Goal: Task Accomplishment & Management: Complete application form

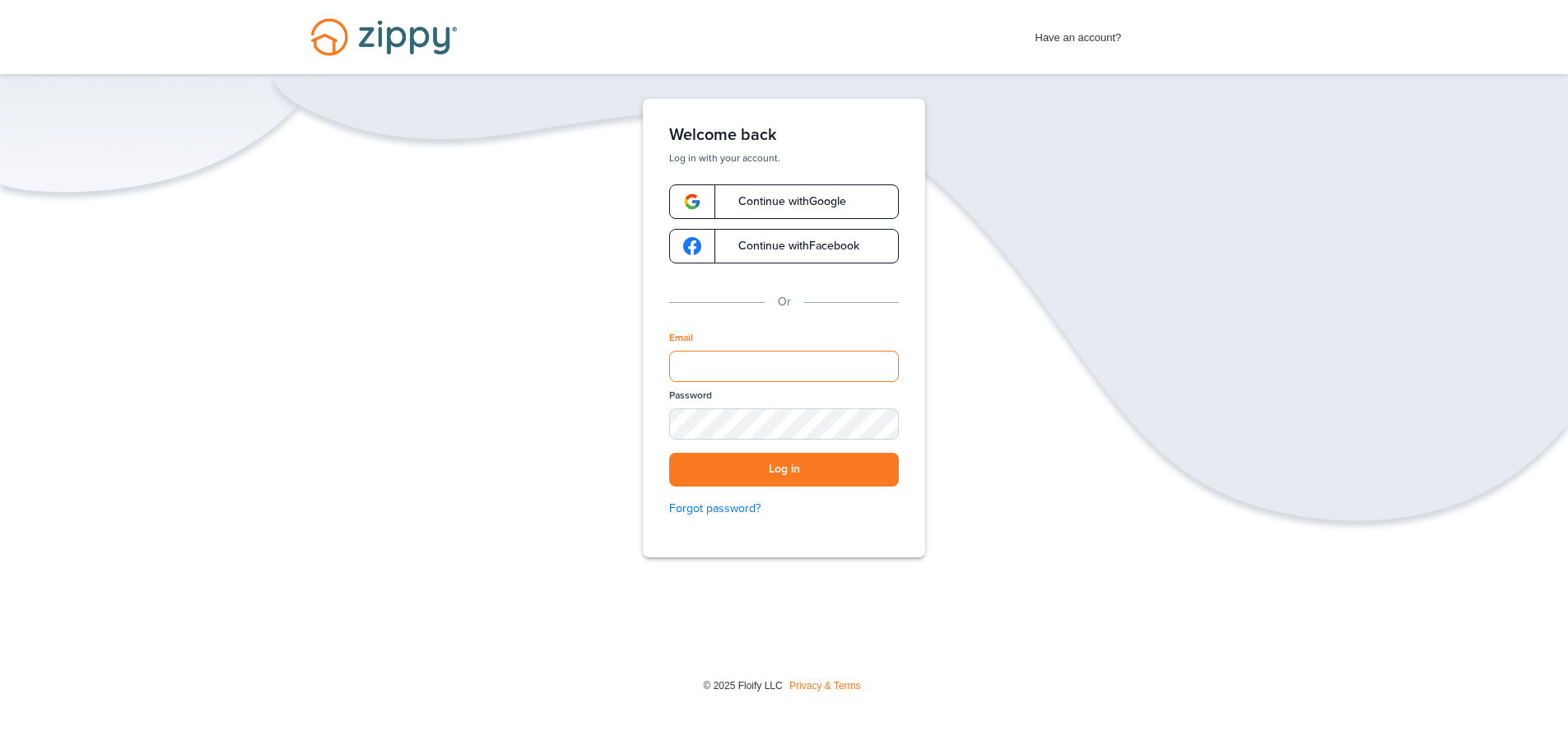
click at [693, 367] on input "Email" at bounding box center [784, 366] width 230 height 31
type input "**********"
click at [778, 464] on button "Log in" at bounding box center [784, 469] width 230 height 34
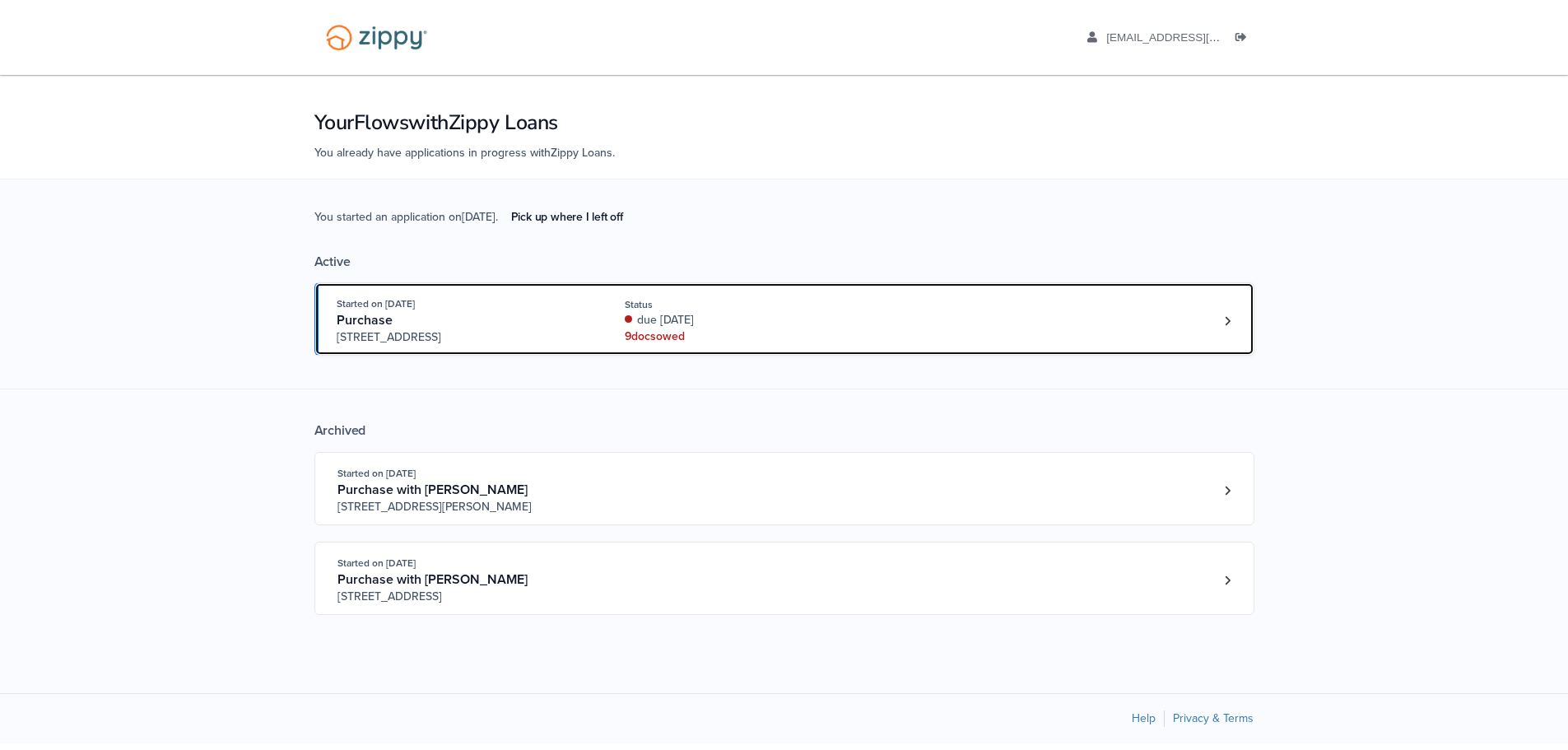
click at [864, 320] on div "Started on [DATE] Purchase [STREET_ADDRESS] Status due [DATE] 9 doc s owed" at bounding box center [776, 320] width 879 height 50
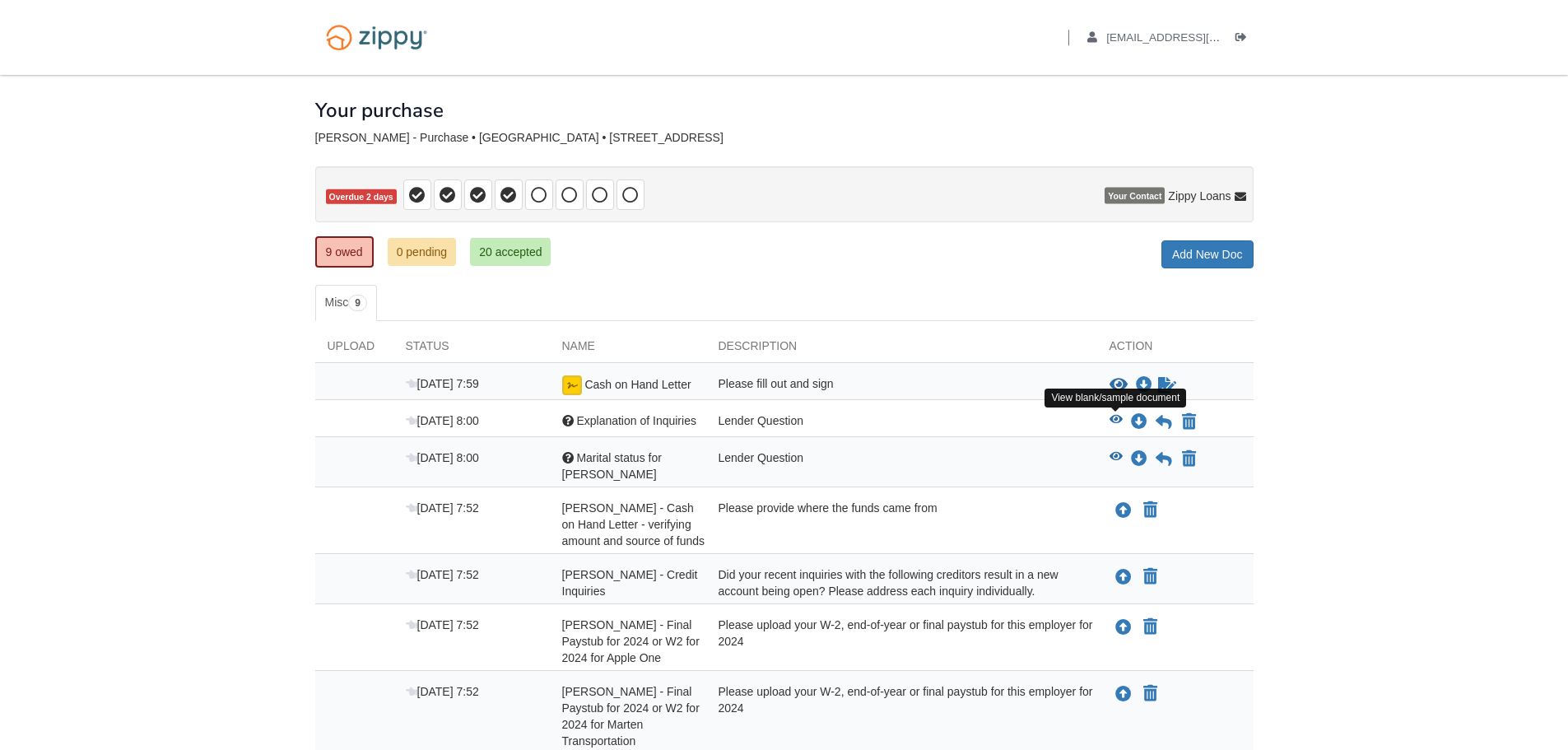
click at [1117, 417] on icon "View Explanation of Inquiries" at bounding box center [1116, 420] width 14 height 12
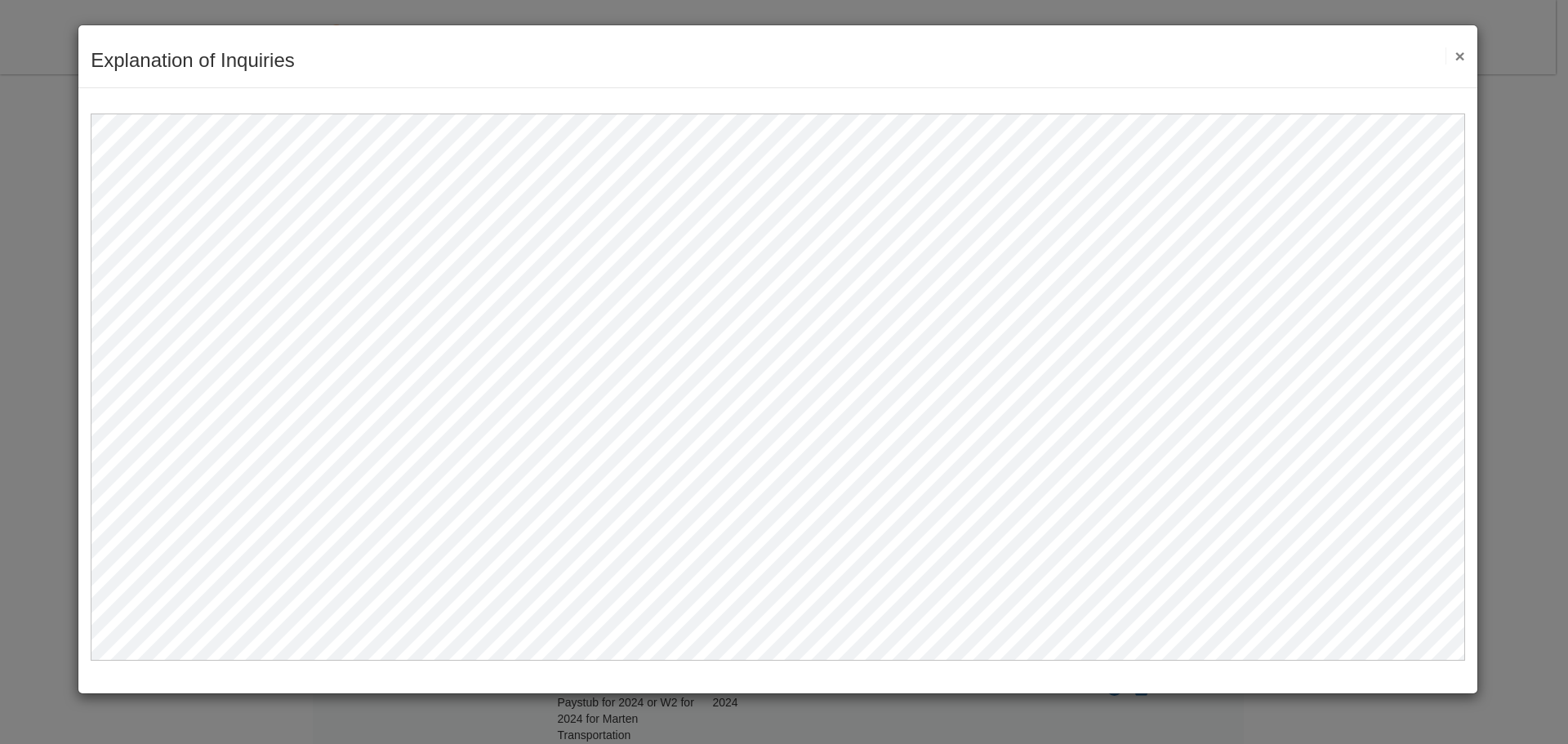
click at [1467, 56] on div "Explanation of Inquiries Save Cancel Previous Document Next Document ×" at bounding box center [778, 56] width 1399 height 63
click at [1464, 60] on button "×" at bounding box center [1456, 56] width 19 height 17
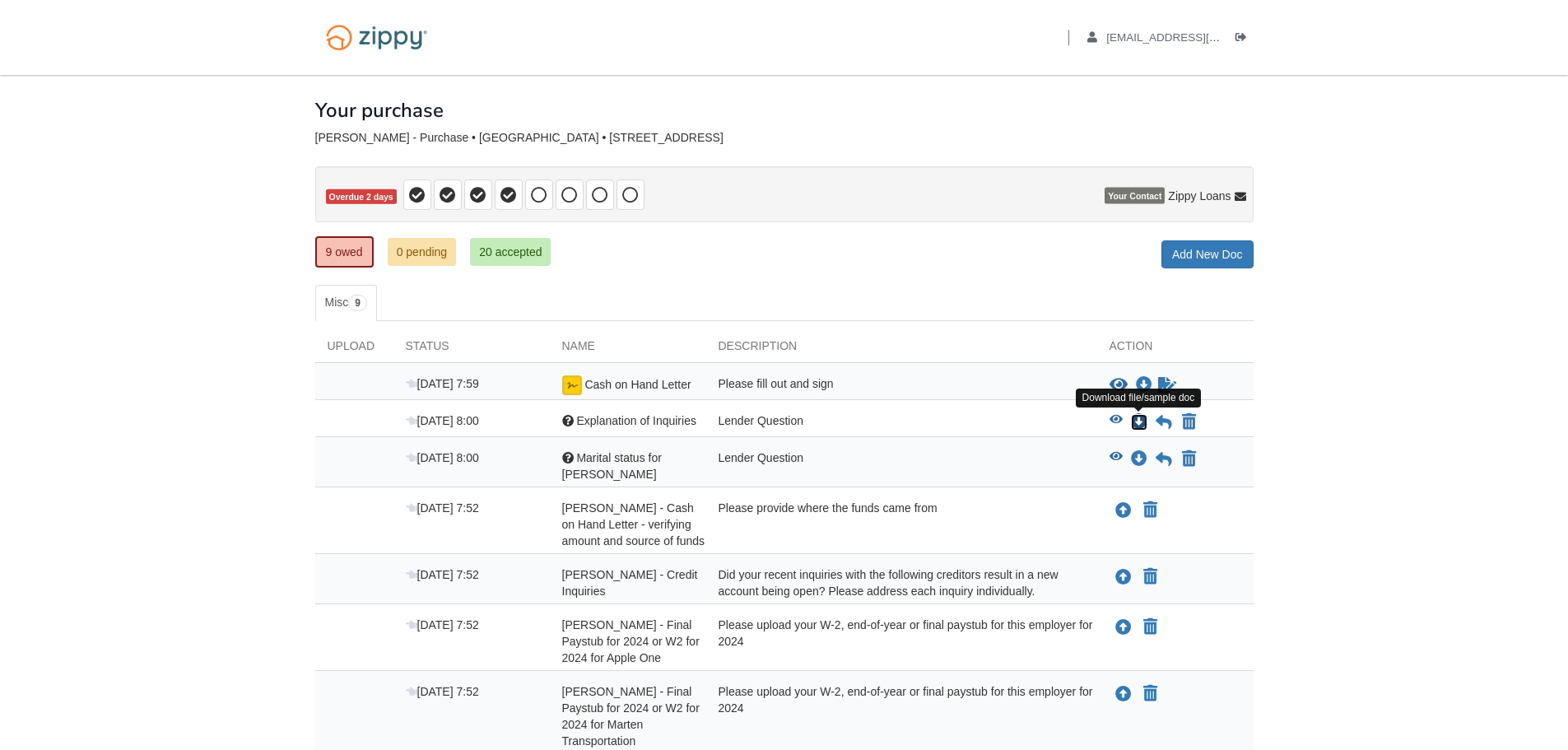
click at [1140, 417] on icon "Download Explanation of Inquiries" at bounding box center [1139, 422] width 16 height 16
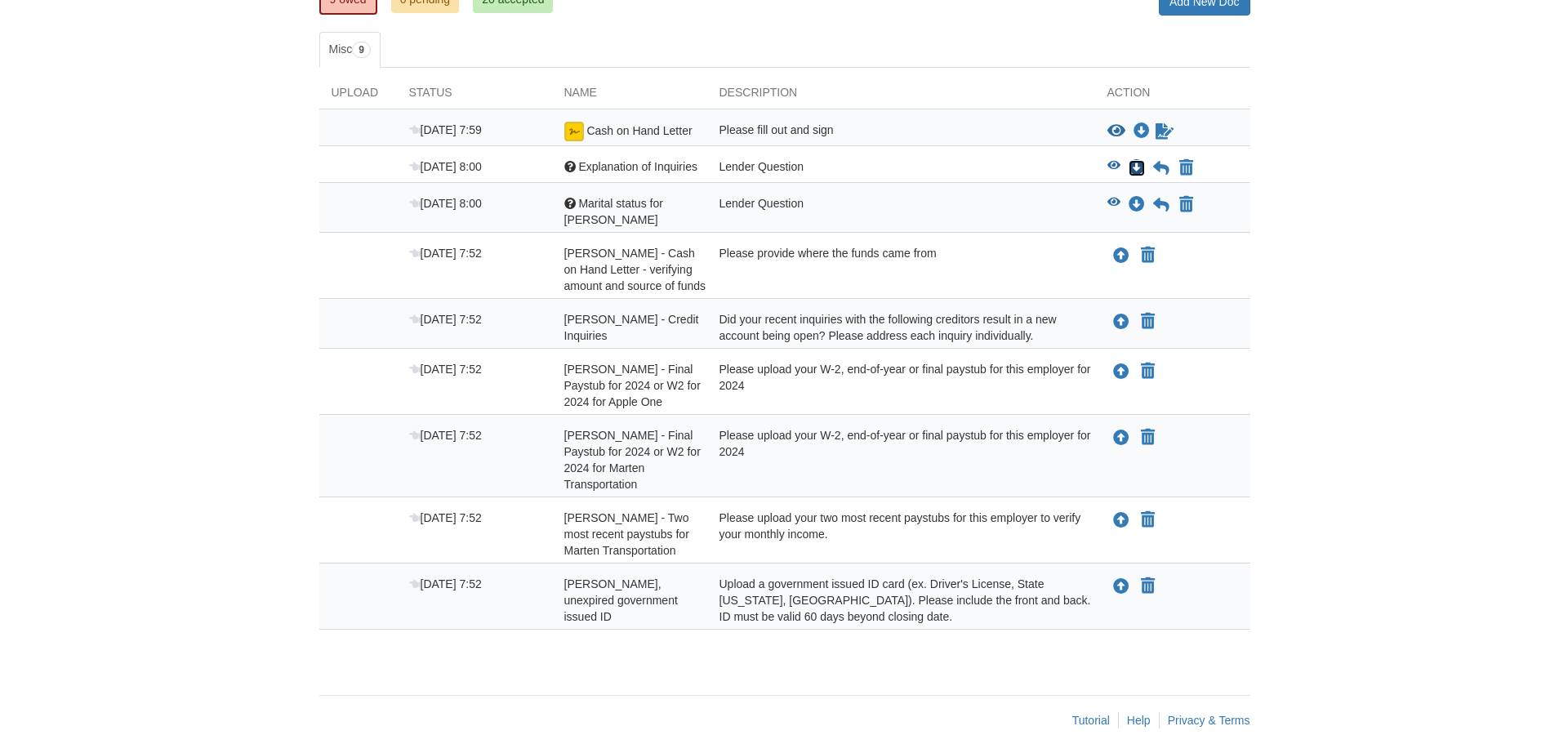
scroll to position [255, 0]
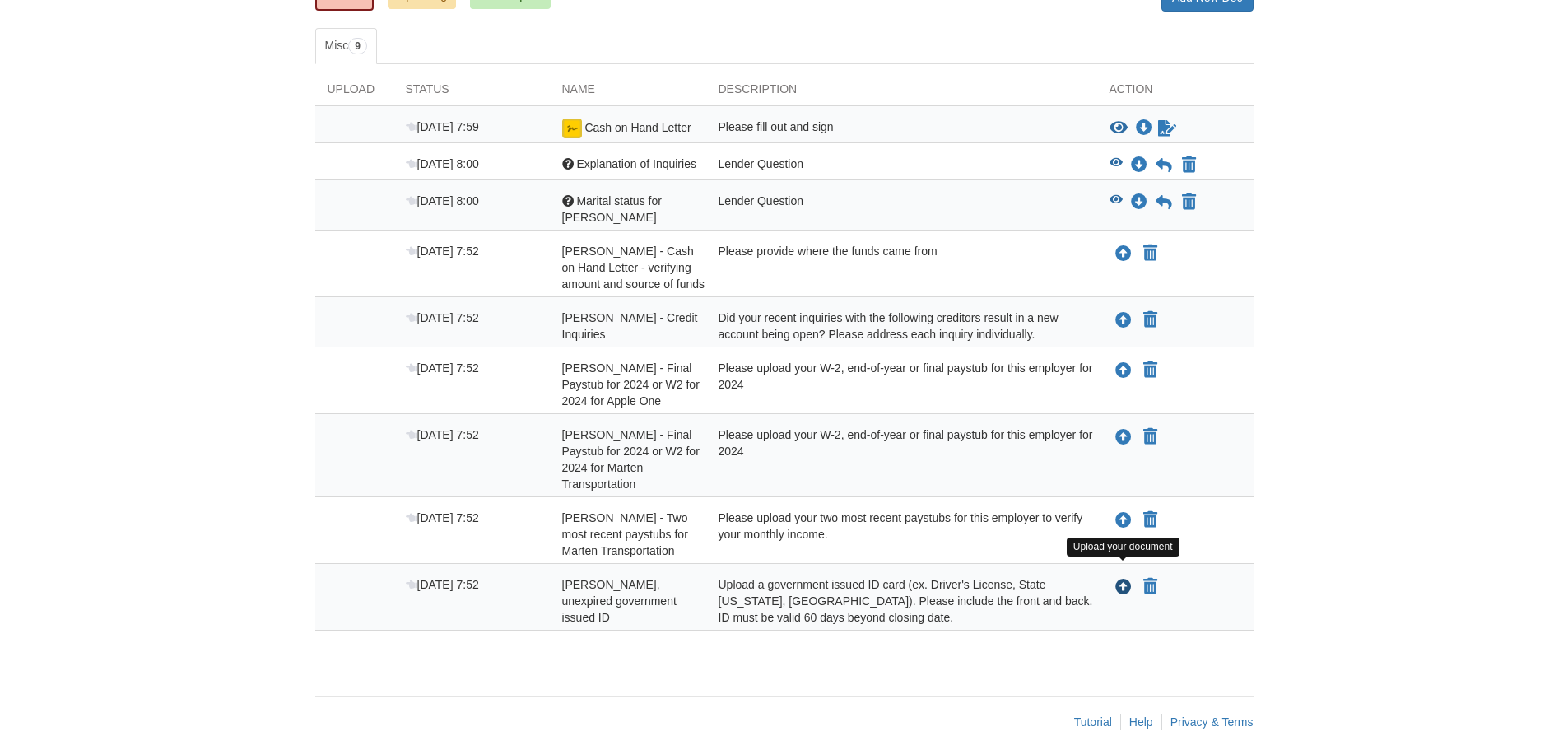
click at [1118, 579] on icon "Upload Shawn Hawes - Valid, unexpired government issued ID" at bounding box center [1123, 587] width 16 height 16
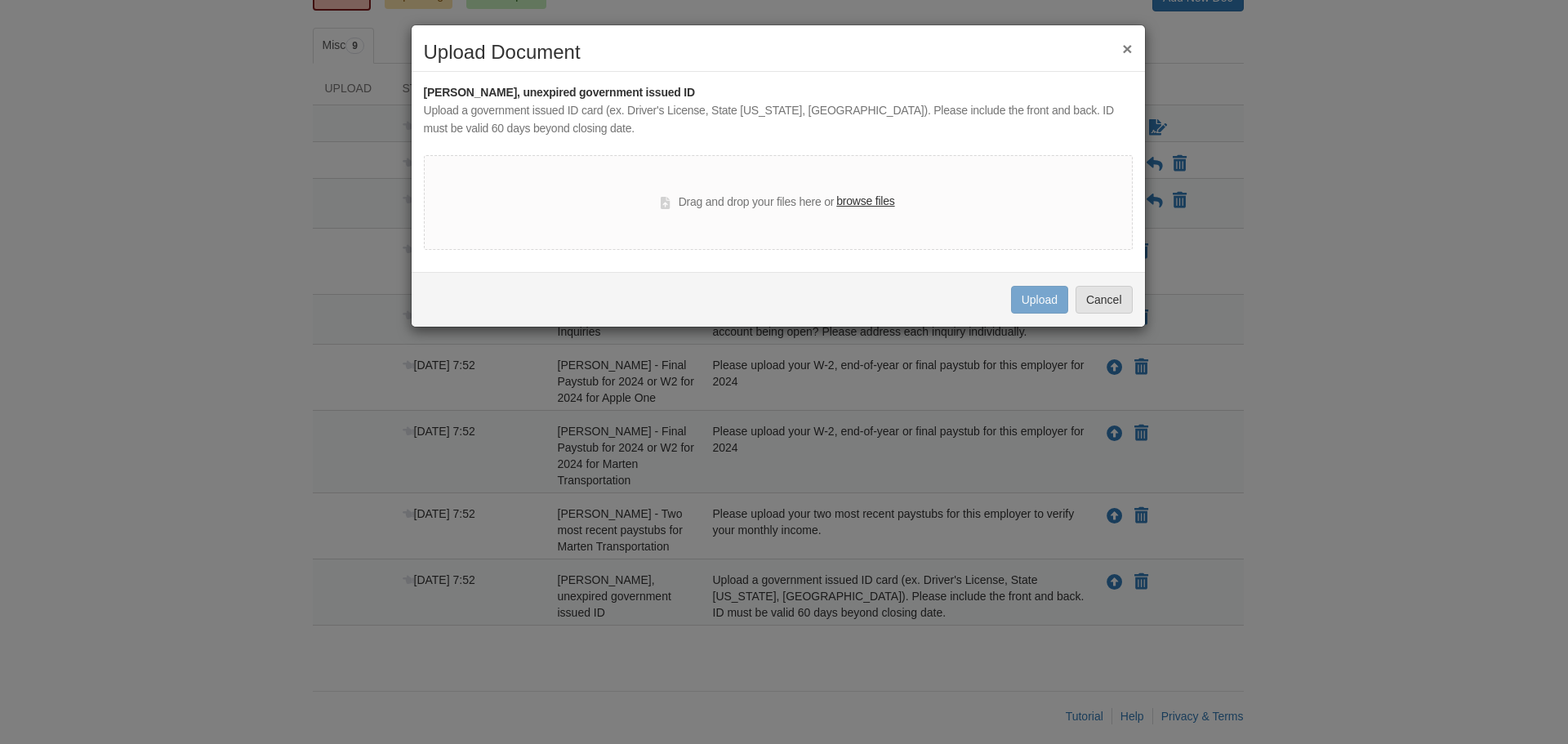
click at [861, 193] on label "browse files" at bounding box center [865, 201] width 58 height 18
click at [0, 0] on input "browse files" at bounding box center [0, 0] width 0 height 0
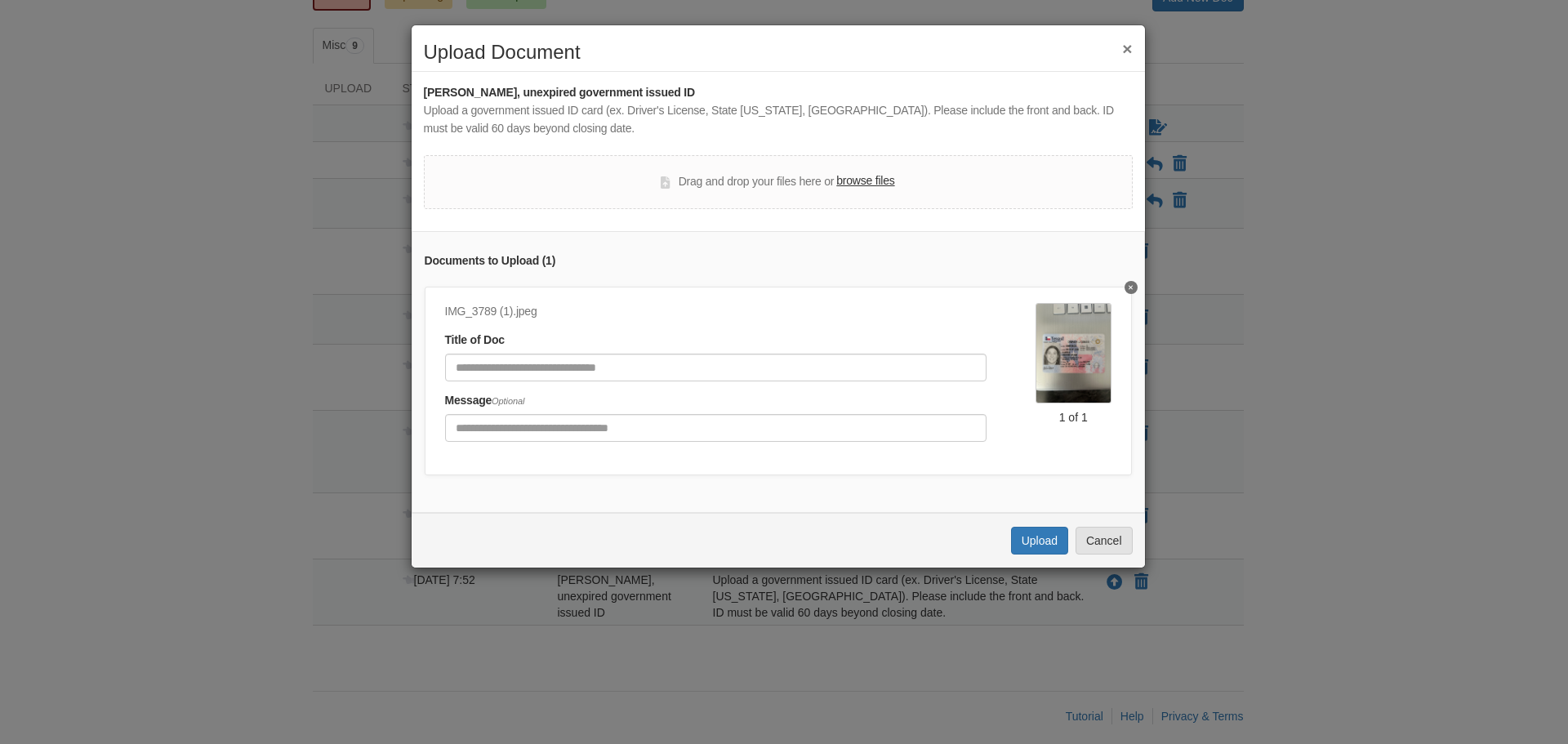
click at [1125, 282] on button "Delete undefined" at bounding box center [1131, 287] width 13 height 13
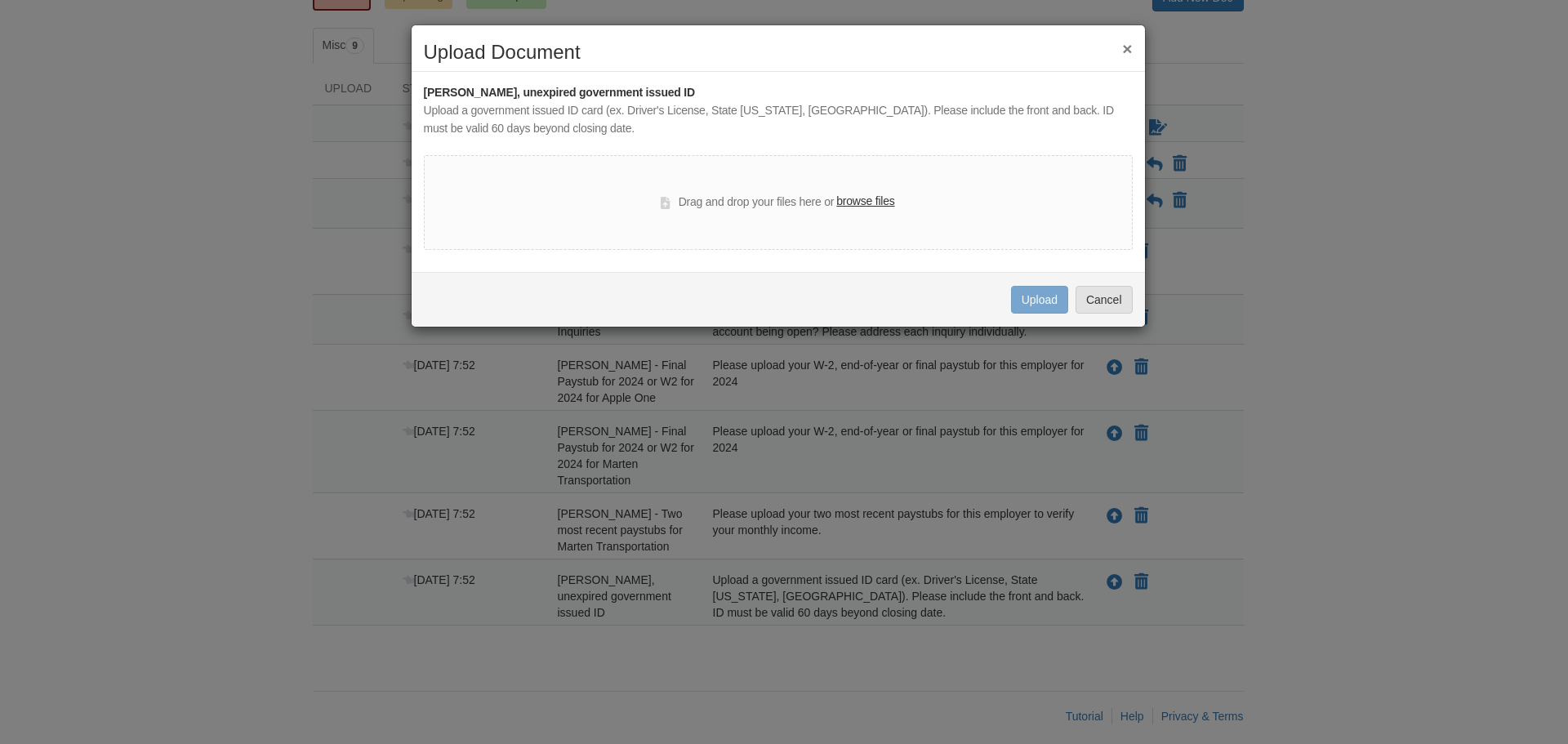
click at [835, 208] on div "Drag and drop your files here or browse files" at bounding box center [778, 202] width 234 height 19
click at [849, 197] on label "browse files" at bounding box center [865, 201] width 58 height 18
click at [0, 0] on input "browse files" at bounding box center [0, 0] width 0 height 0
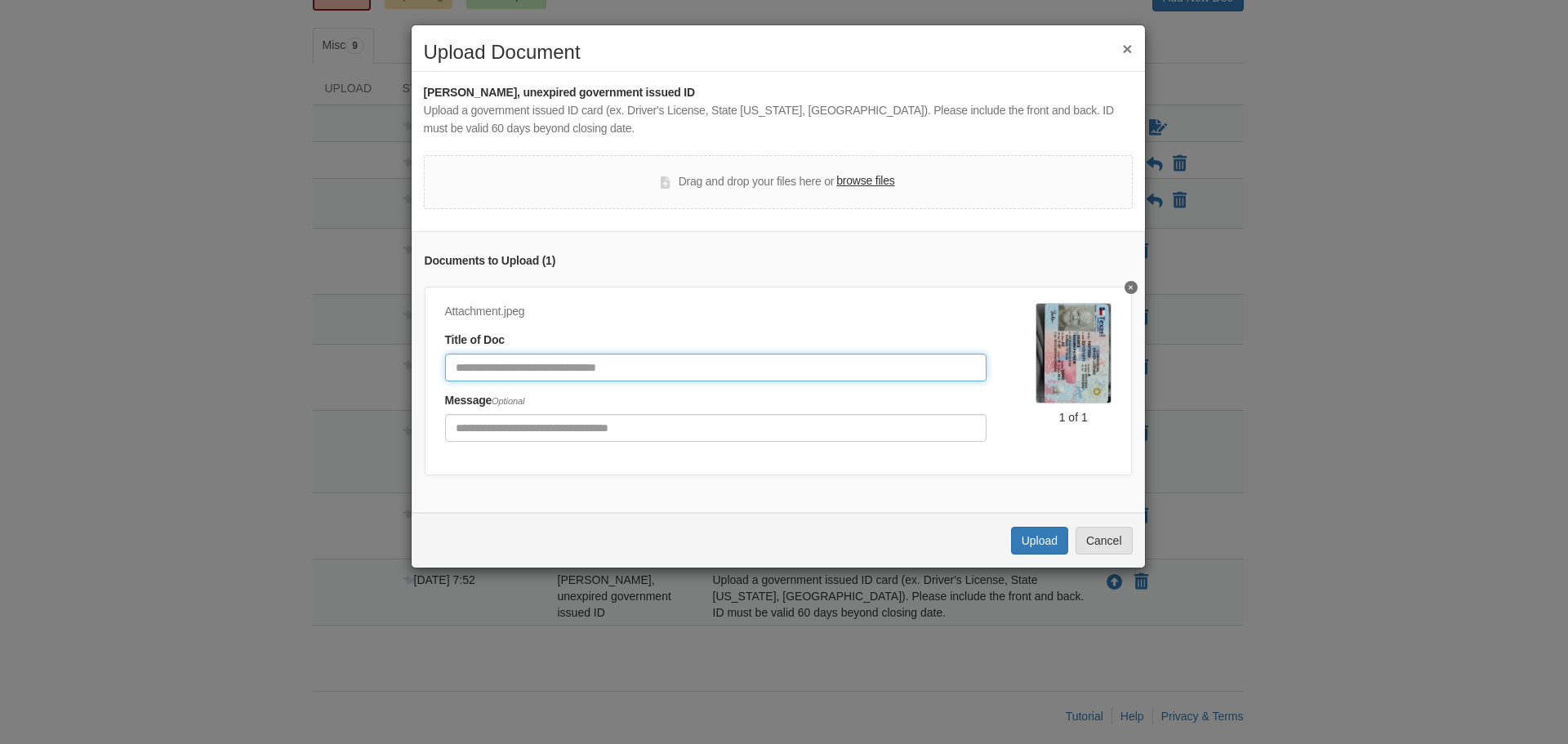
click at [541, 380] on input "Document Title" at bounding box center [716, 367] width 541 height 28
drag, startPoint x: 495, startPoint y: 363, endPoint x: 489, endPoint y: 374, distance: 12.5
drag, startPoint x: 489, startPoint y: 374, endPoint x: 772, endPoint y: 380, distance: 283.1
click at [772, 380] on input "**********" at bounding box center [716, 367] width 541 height 28
click at [514, 372] on input "**********" at bounding box center [716, 367] width 541 height 28
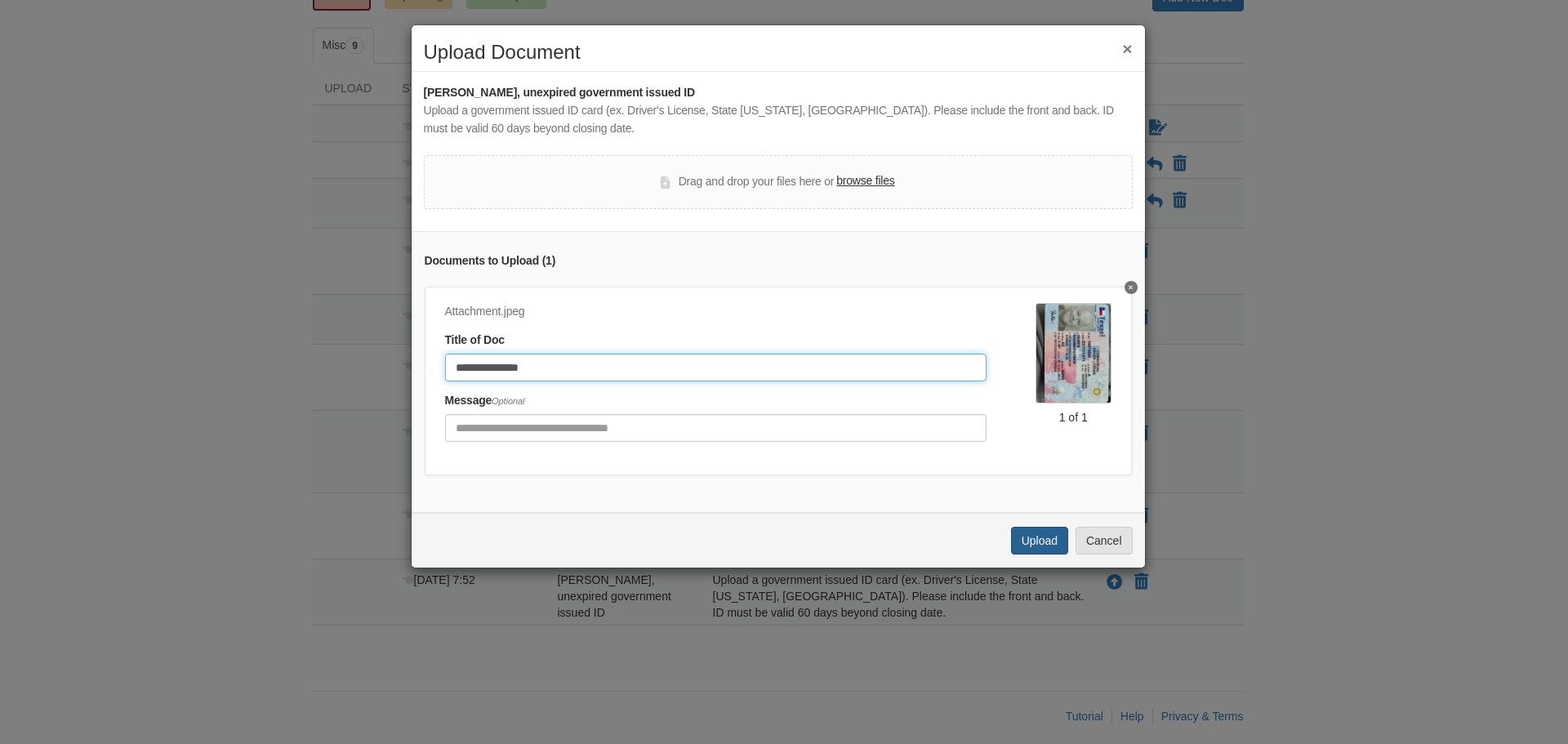
type input "**********"
click at [1035, 552] on button "Upload" at bounding box center [1040, 540] width 57 height 28
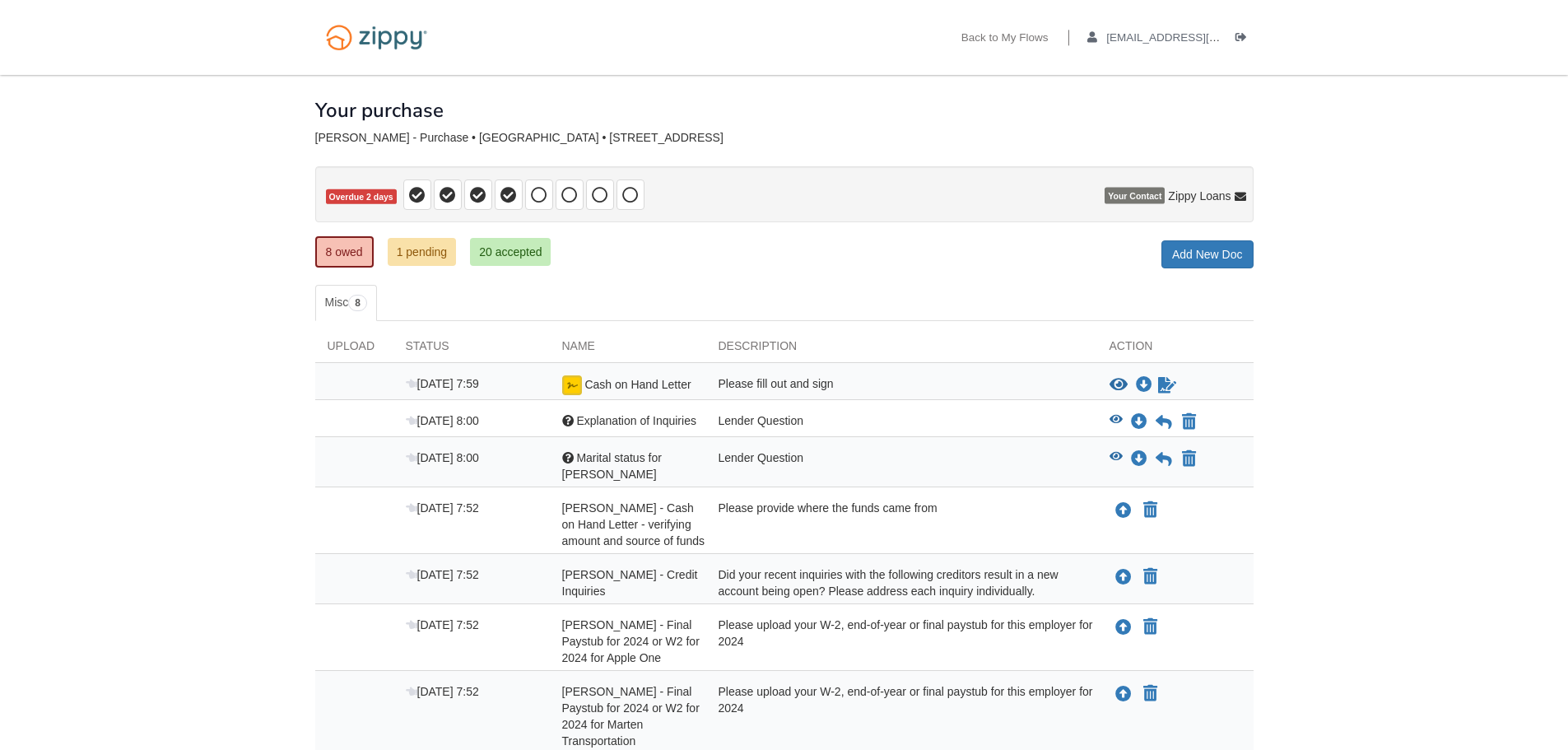
scroll to position [190, 0]
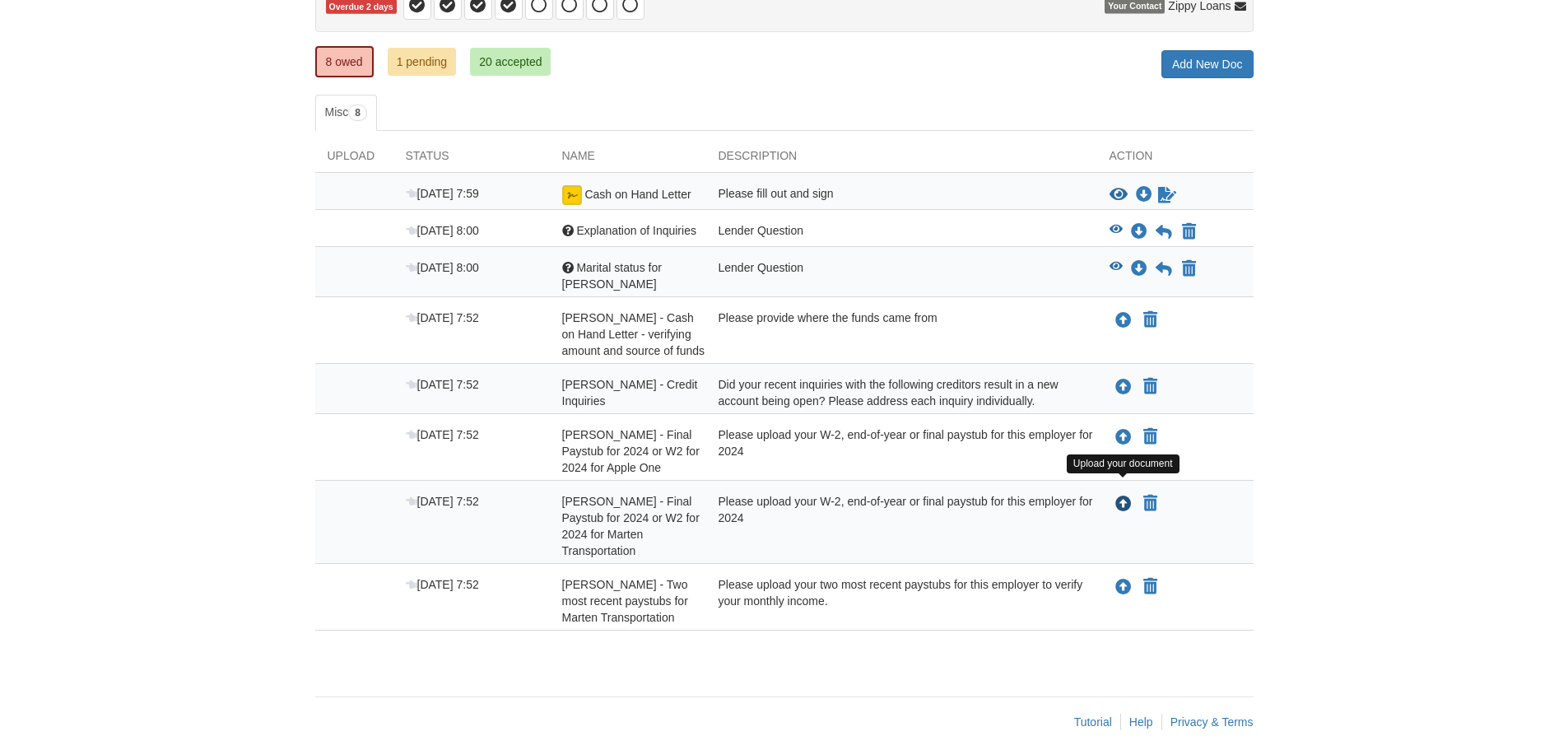
click at [1117, 496] on icon "Upload Shawn Hawes - Final Paystub for 2024 or W2 for 2024 for Marten Transport…" at bounding box center [1123, 504] width 16 height 16
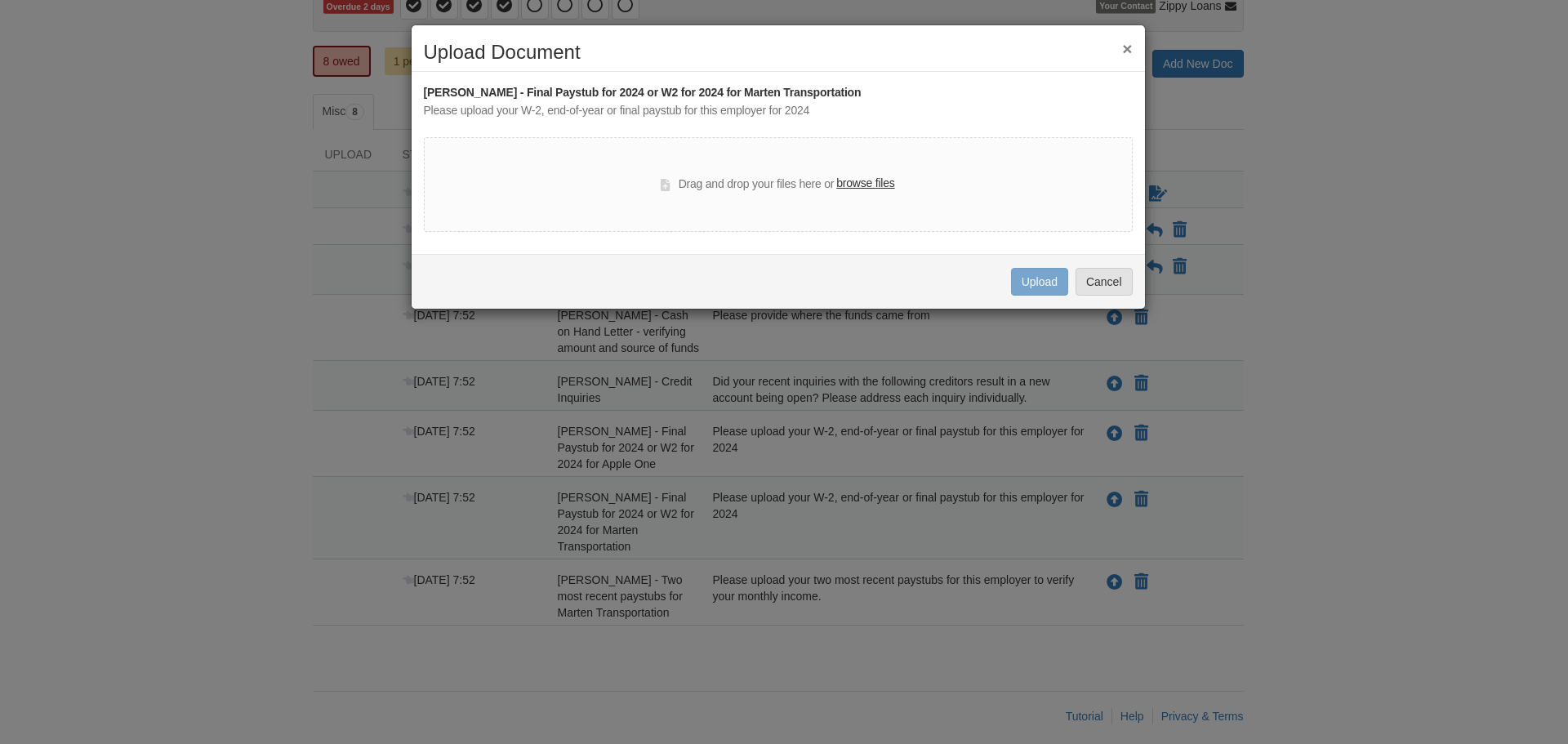
click at [850, 180] on label "browse files" at bounding box center [865, 184] width 58 height 18
click at [0, 0] on input "browse files" at bounding box center [0, 0] width 0 height 0
click at [1126, 44] on button "×" at bounding box center [1127, 49] width 10 height 17
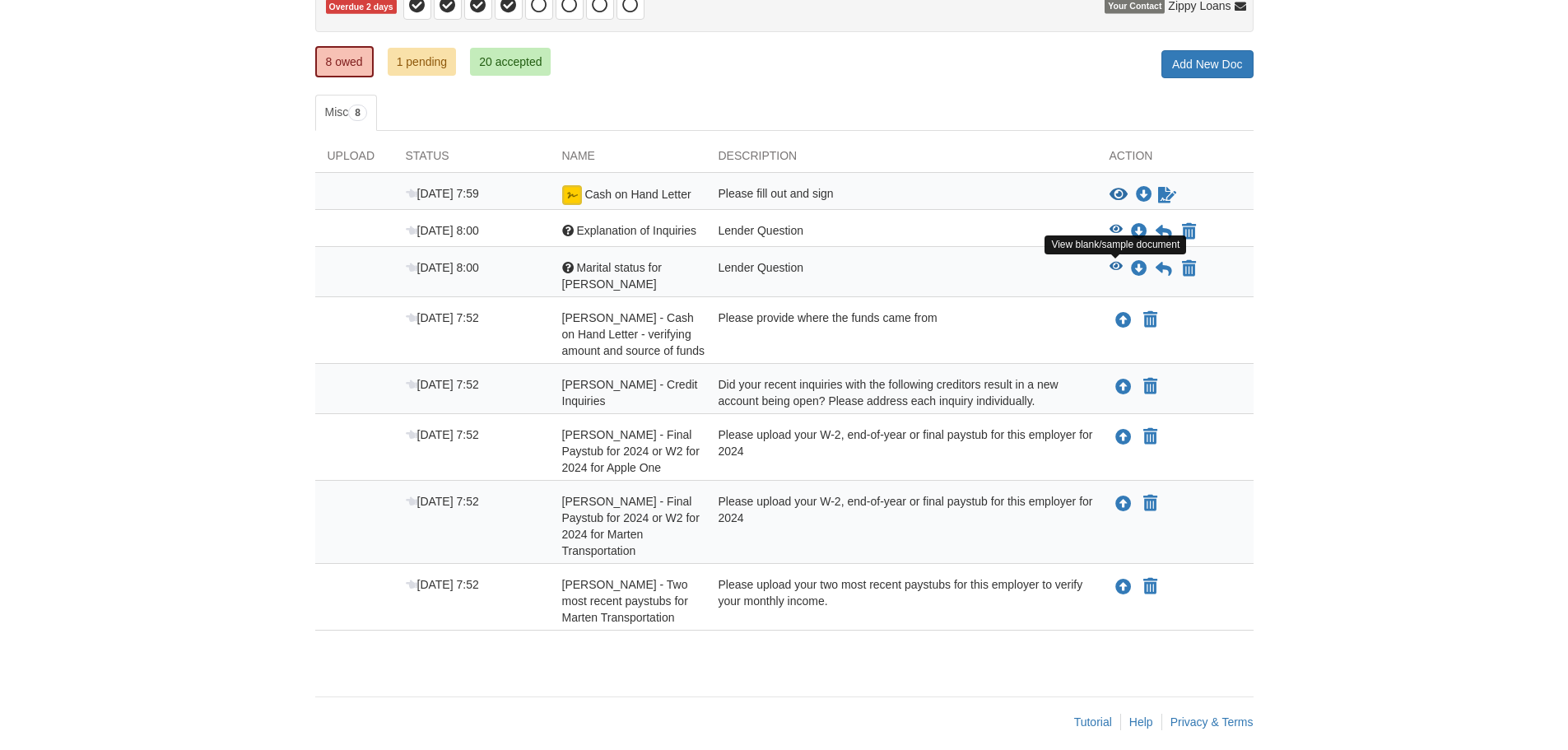
click at [1110, 262] on icon "View Marital status for Shawn" at bounding box center [1116, 266] width 14 height 12
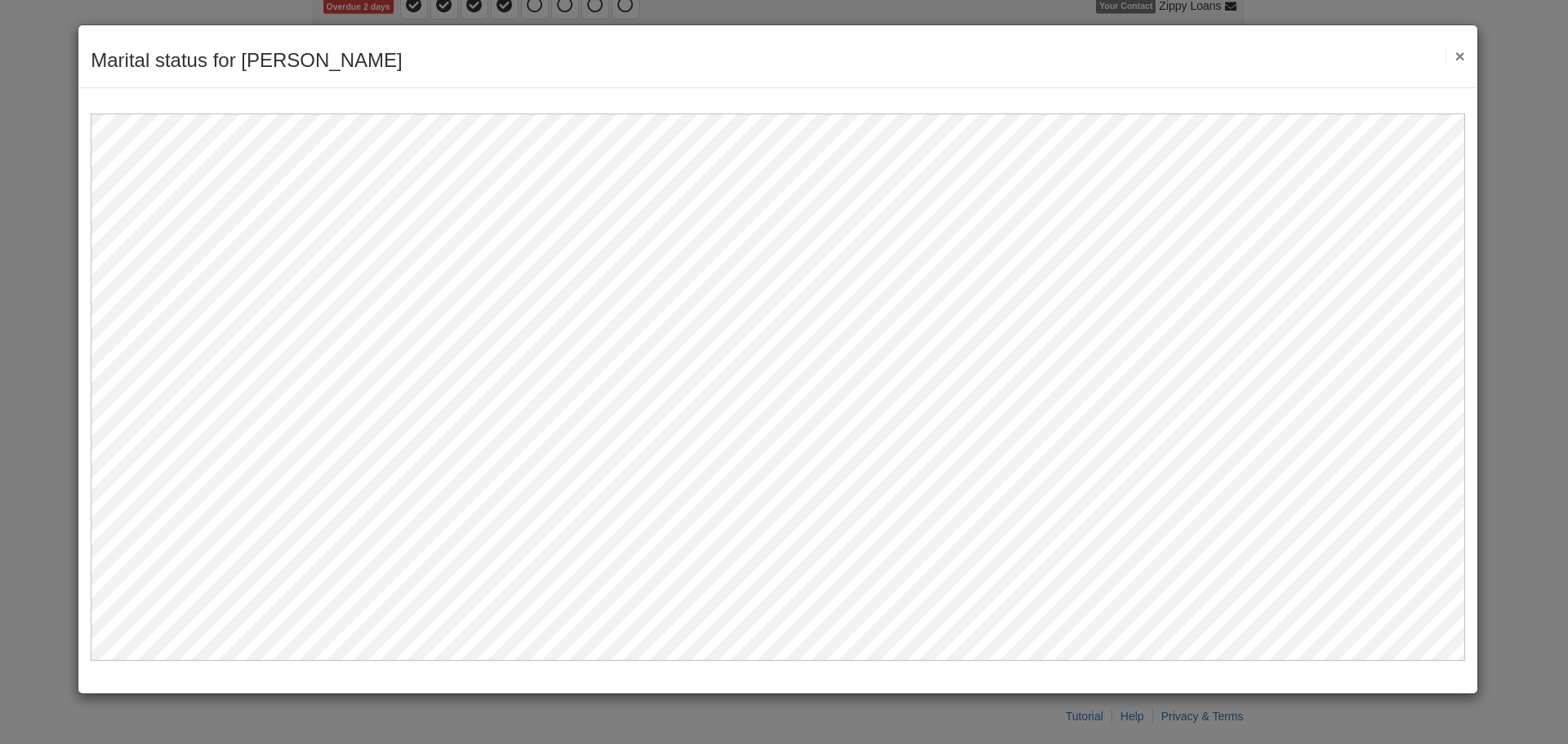
click at [1463, 51] on div "Marital status for Shawn Save Cancel Previous Document Next Document ×" at bounding box center [778, 56] width 1399 height 63
click at [1460, 53] on button "×" at bounding box center [1456, 56] width 19 height 17
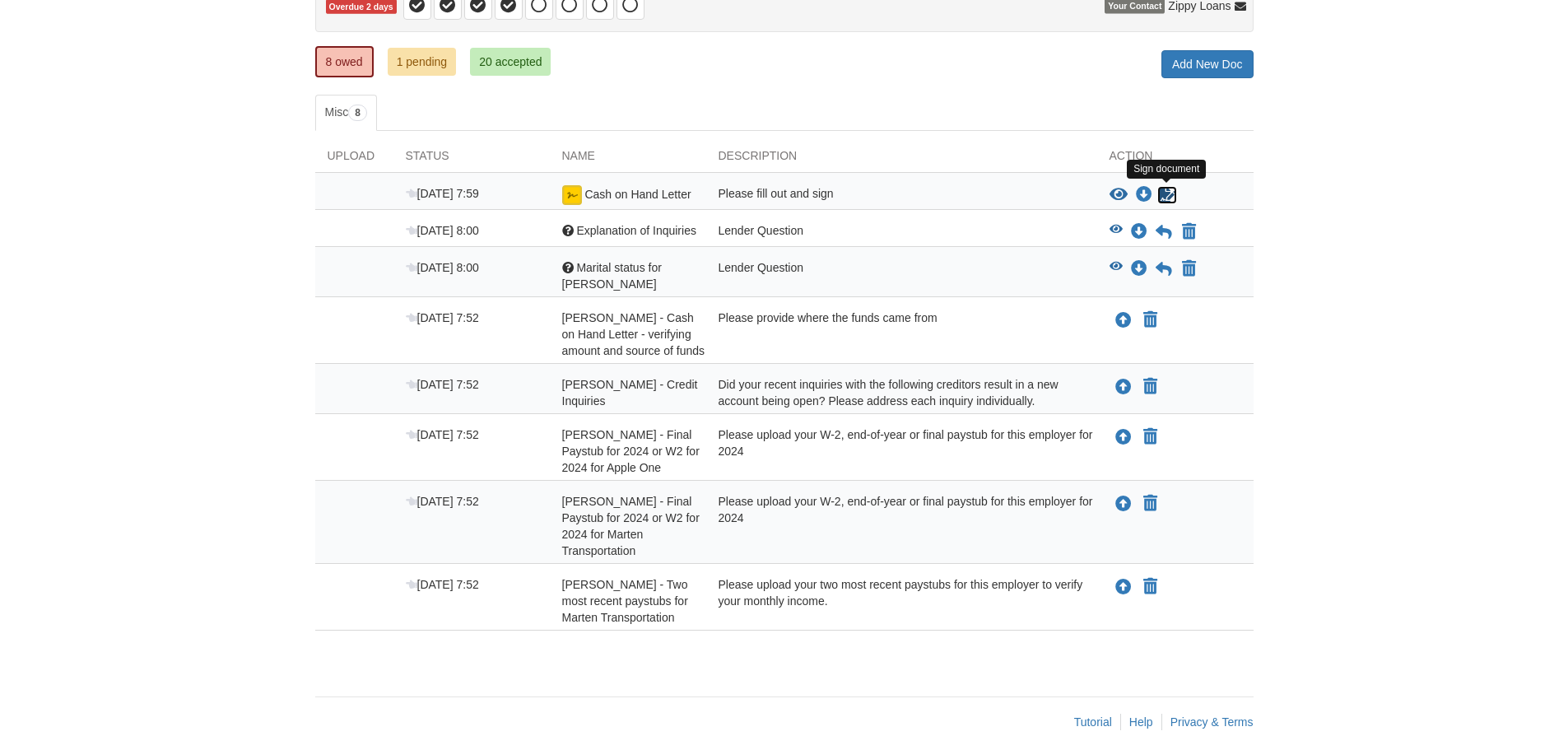
click at [1159, 195] on icon "Sign Form" at bounding box center [1167, 195] width 18 height 16
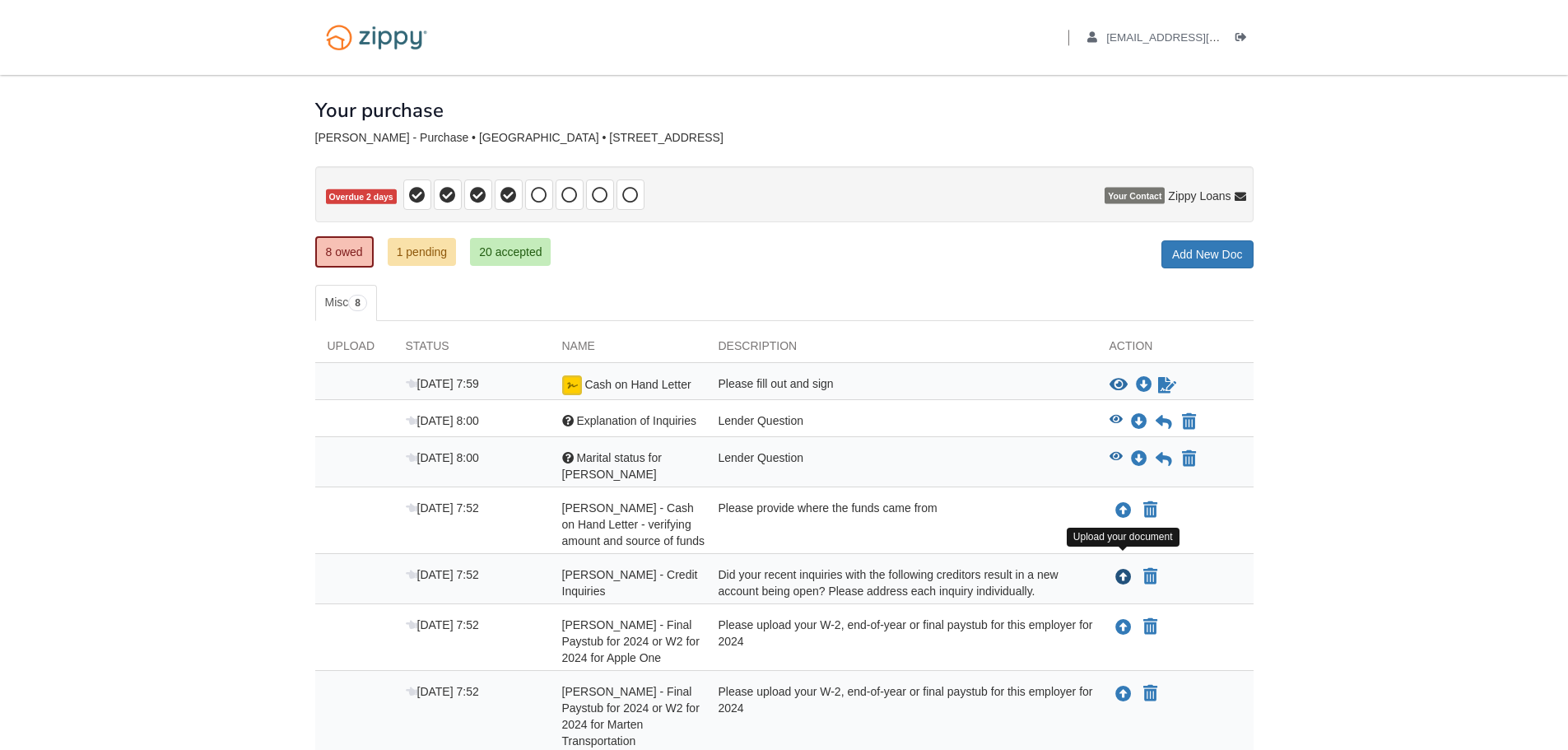
click at [1125, 569] on icon "Upload Shawn Hawes - Credit Inquiries" at bounding box center [1123, 577] width 16 height 16
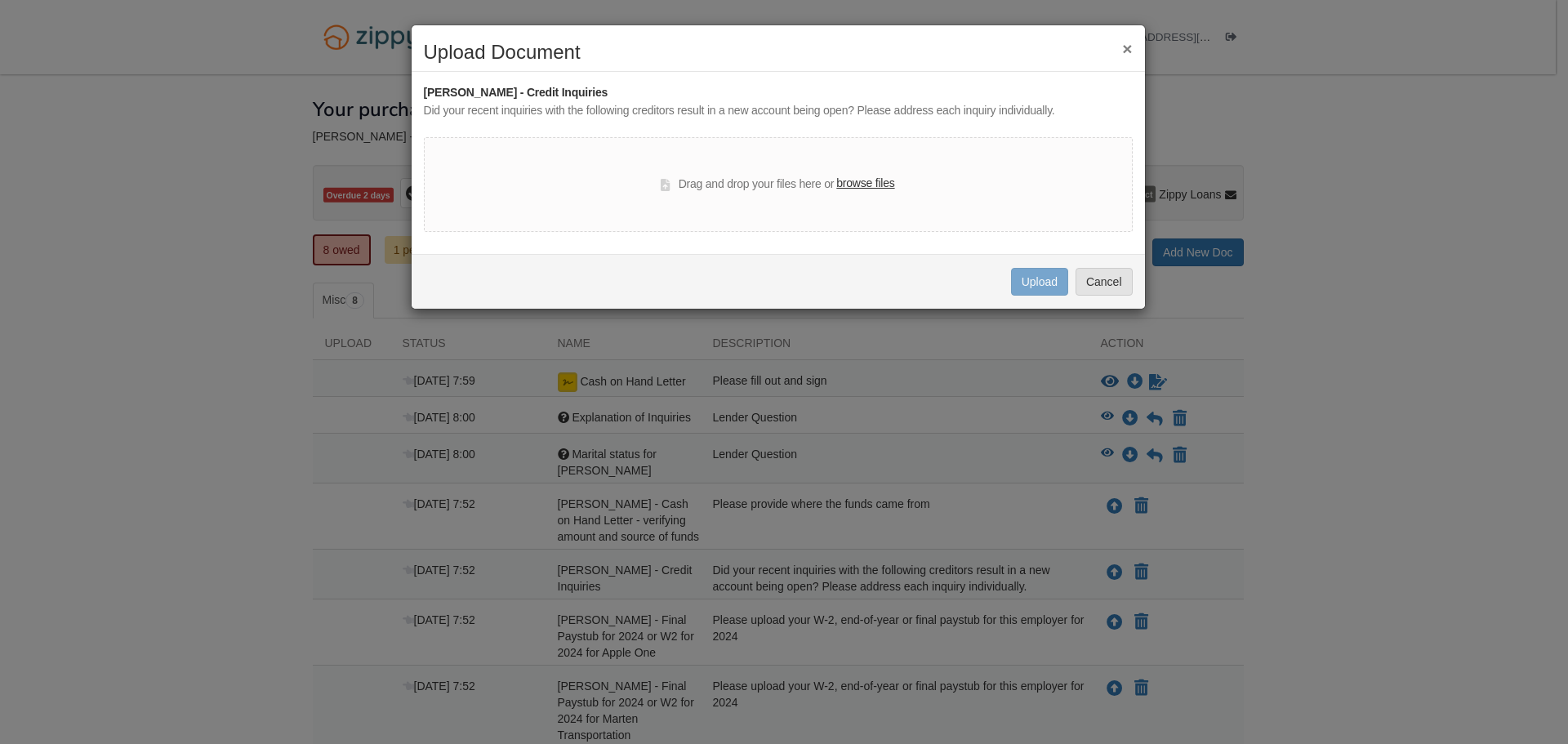
click at [1210, 560] on div "× Upload Document Shawn Hawes - Credit Inquiries Did your recent inquiries with…" at bounding box center [784, 372] width 1568 height 744
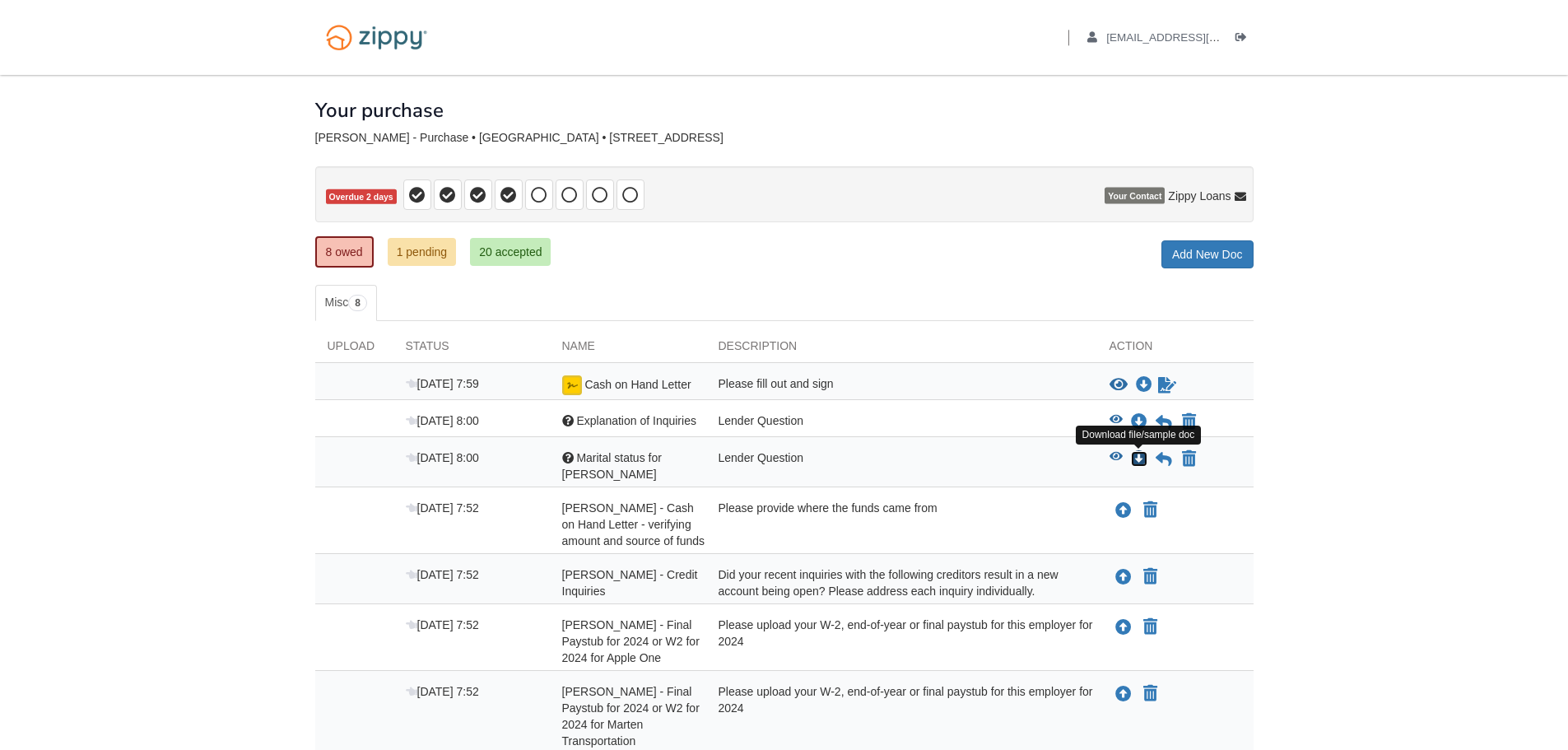
click at [1143, 461] on icon "Download Marital status for Shawn" at bounding box center [1139, 458] width 16 height 16
click at [1158, 456] on icon at bounding box center [1163, 458] width 16 height 16
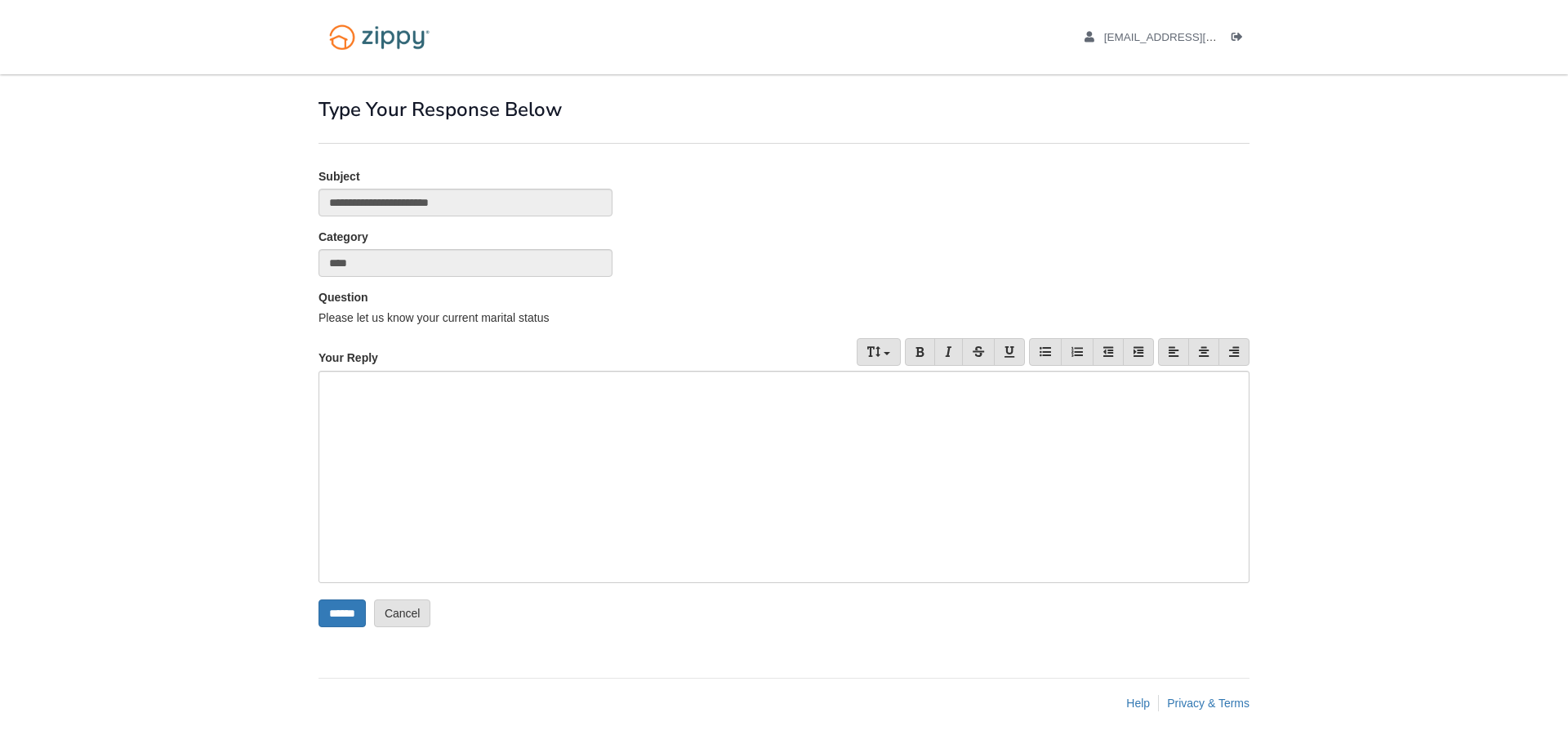
click at [465, 401] on div at bounding box center [784, 477] width 931 height 213
click at [352, 613] on input "******" at bounding box center [342, 613] width 47 height 28
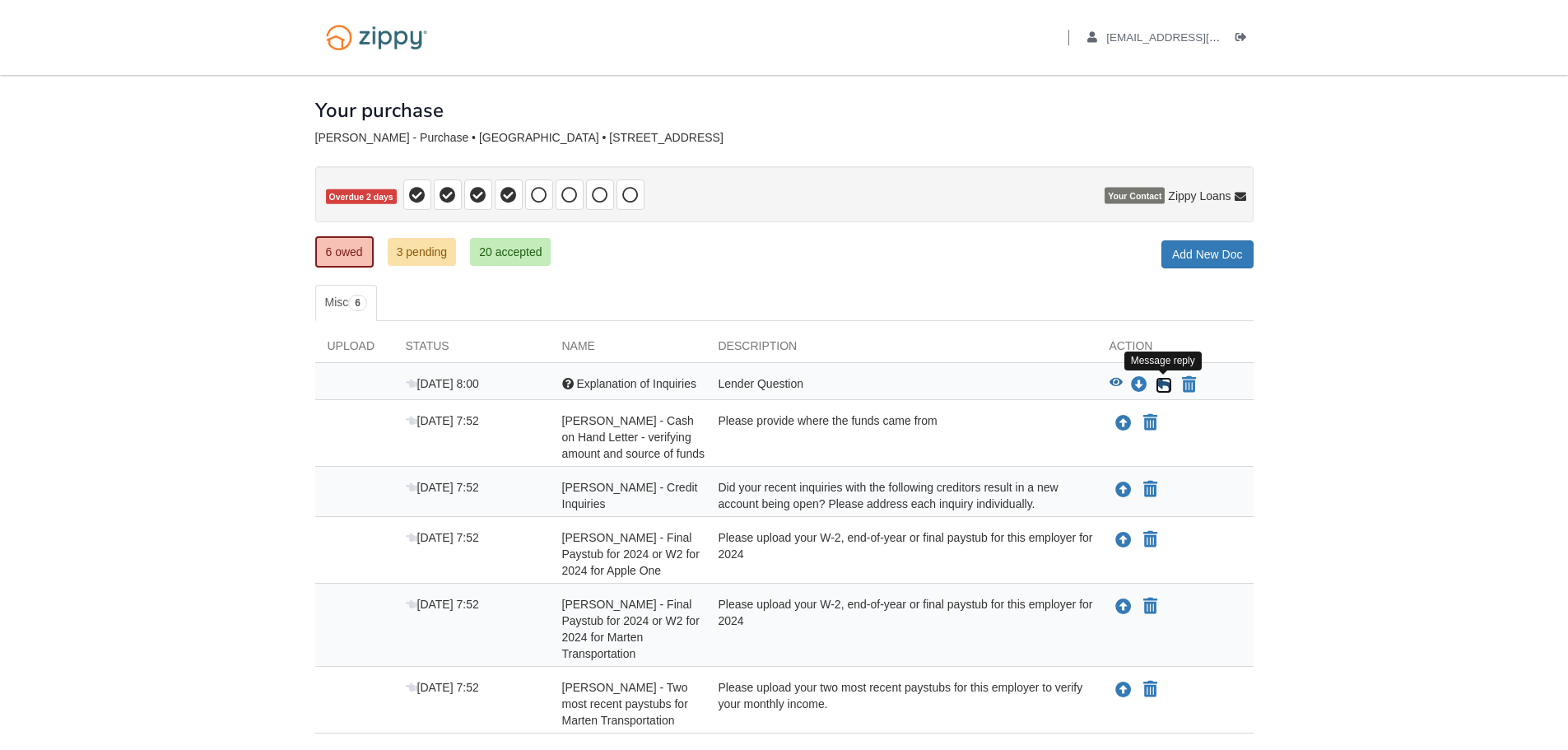
click at [1166, 383] on icon at bounding box center [1163, 385] width 16 height 16
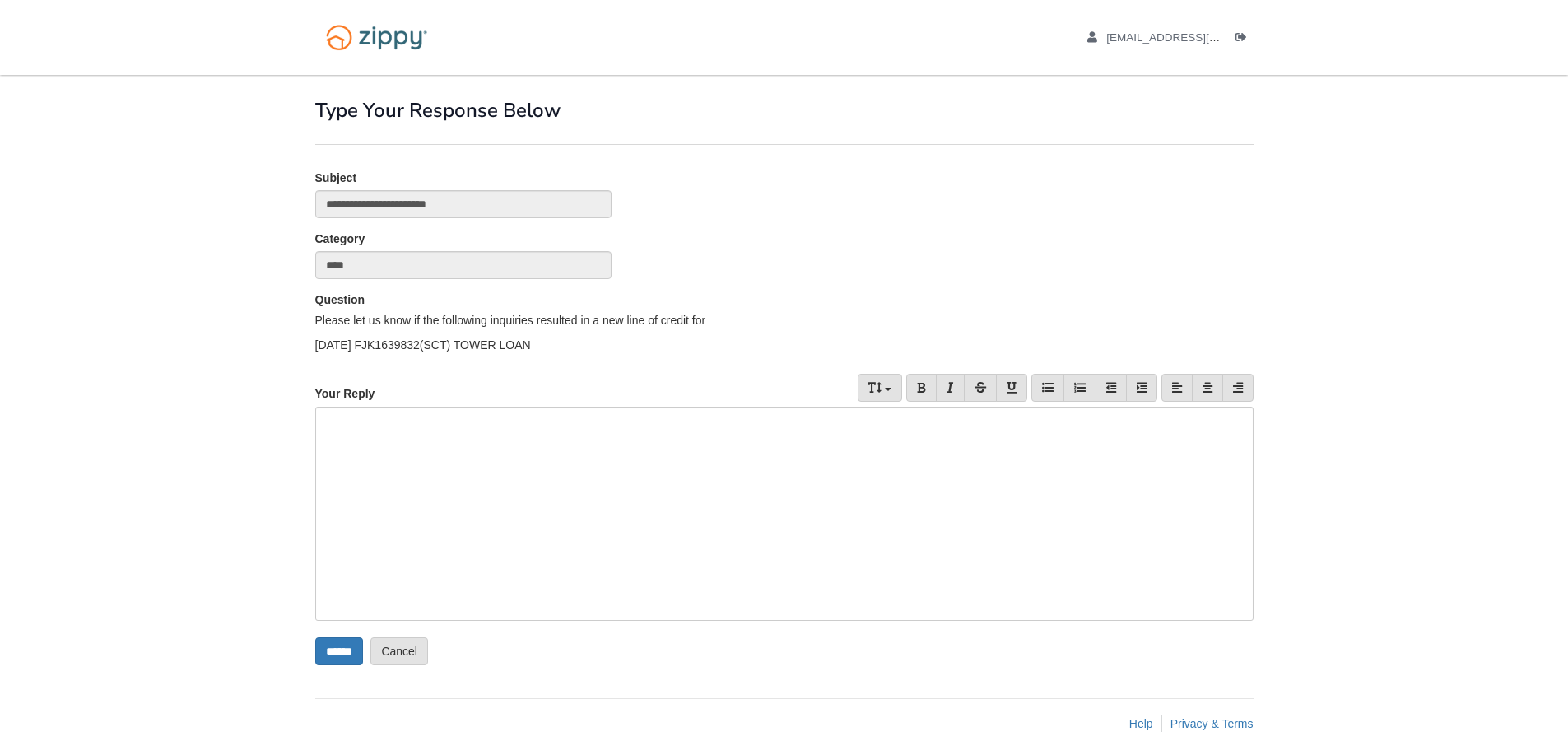
click at [613, 454] on div at bounding box center [784, 514] width 938 height 214
click at [340, 648] on input "******" at bounding box center [339, 651] width 47 height 28
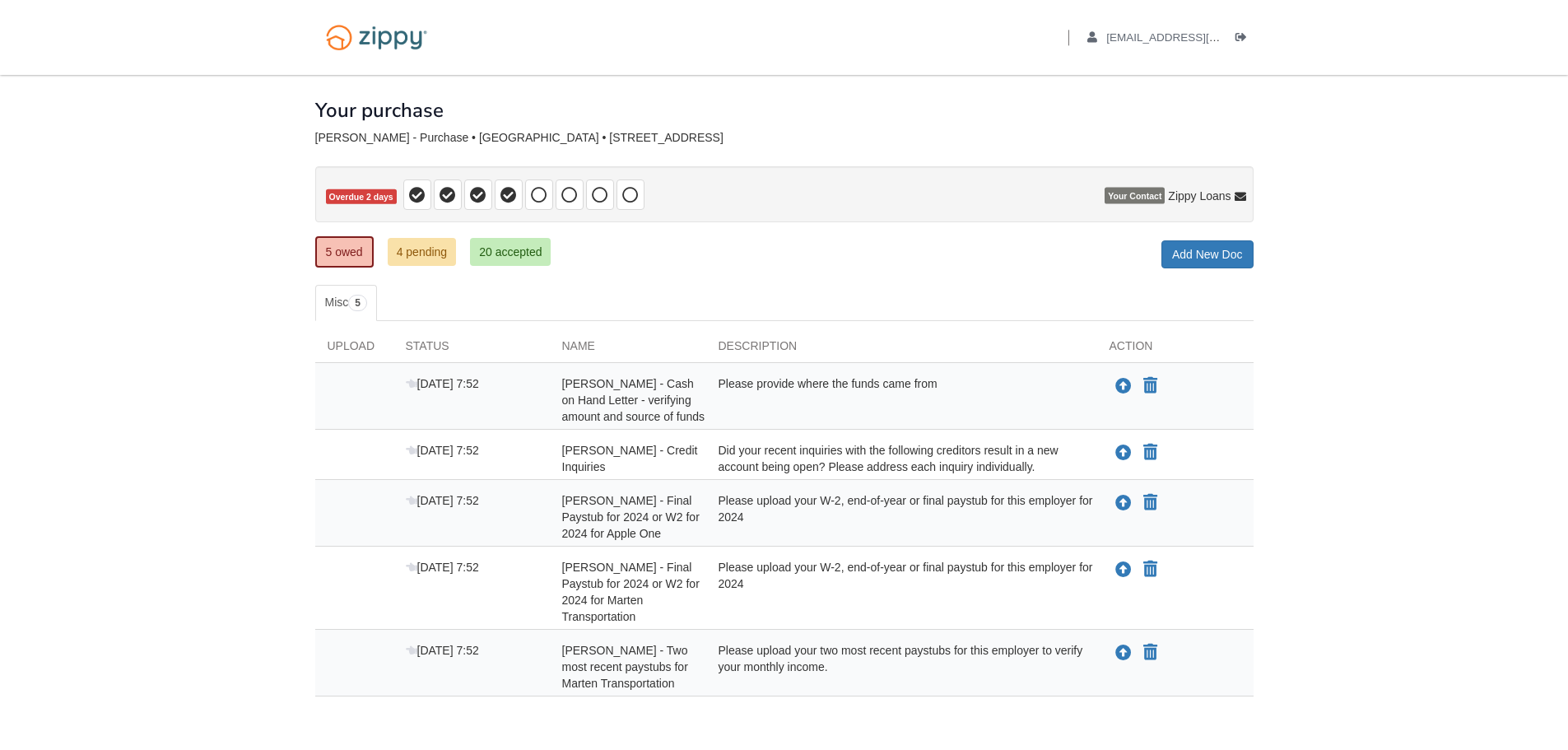
click at [841, 380] on div "Please provide where the funds came from" at bounding box center [901, 400] width 391 height 49
click at [457, 386] on span "[DATE] 7:52" at bounding box center [442, 384] width 73 height 14
click at [399, 257] on link "4 pending" at bounding box center [423, 251] width 69 height 28
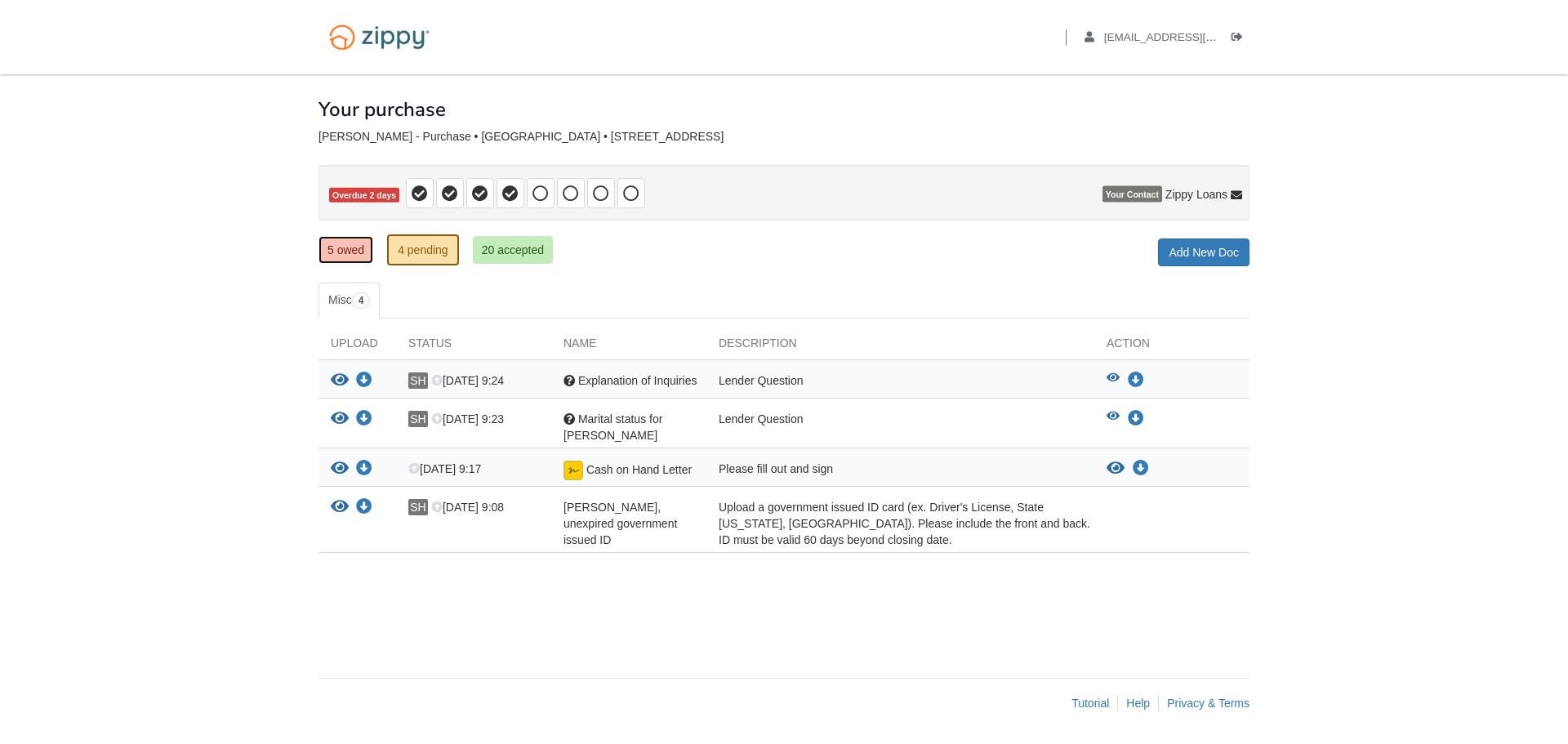
click at [364, 261] on link "5 owed" at bounding box center [346, 249] width 55 height 28
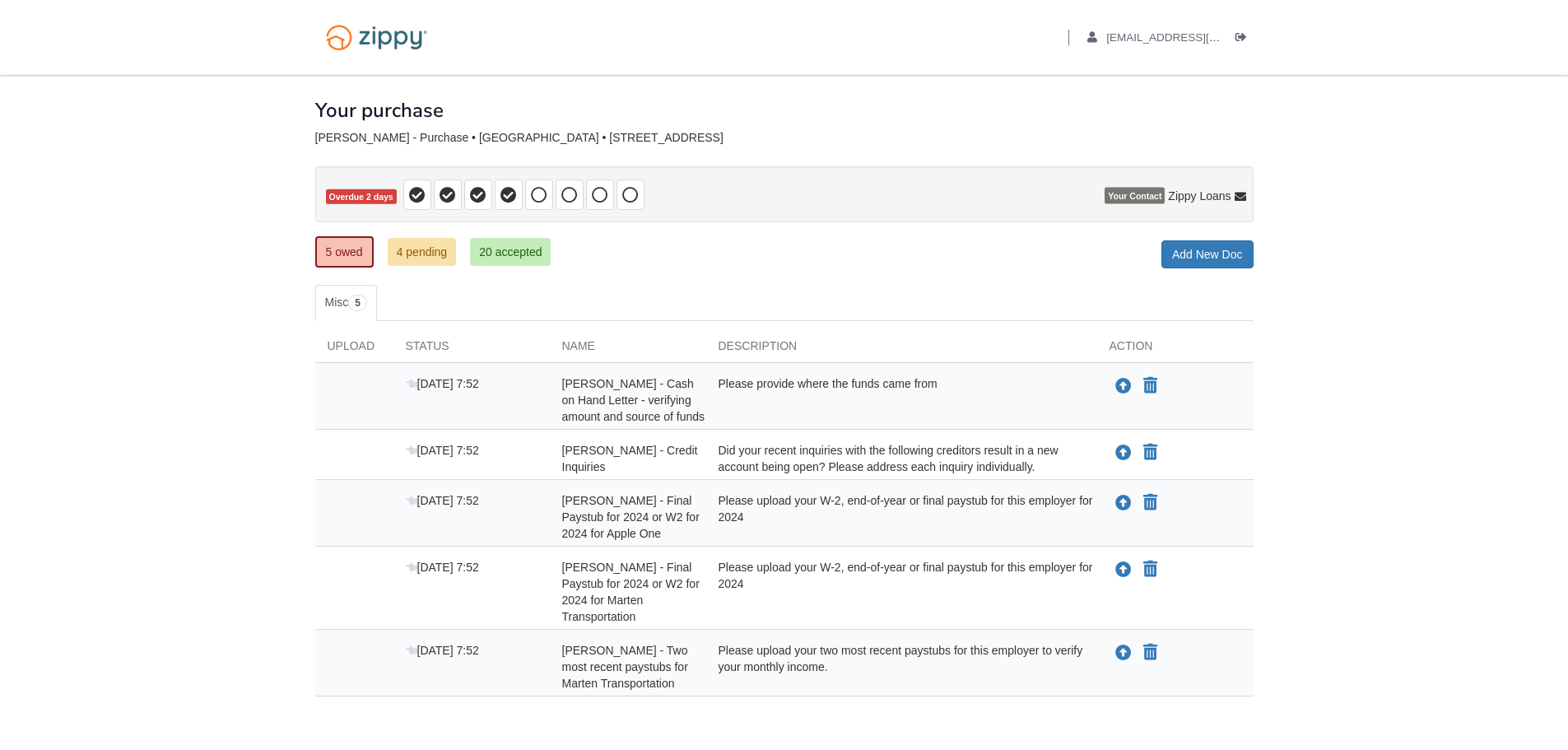
scroll to position [79, 0]
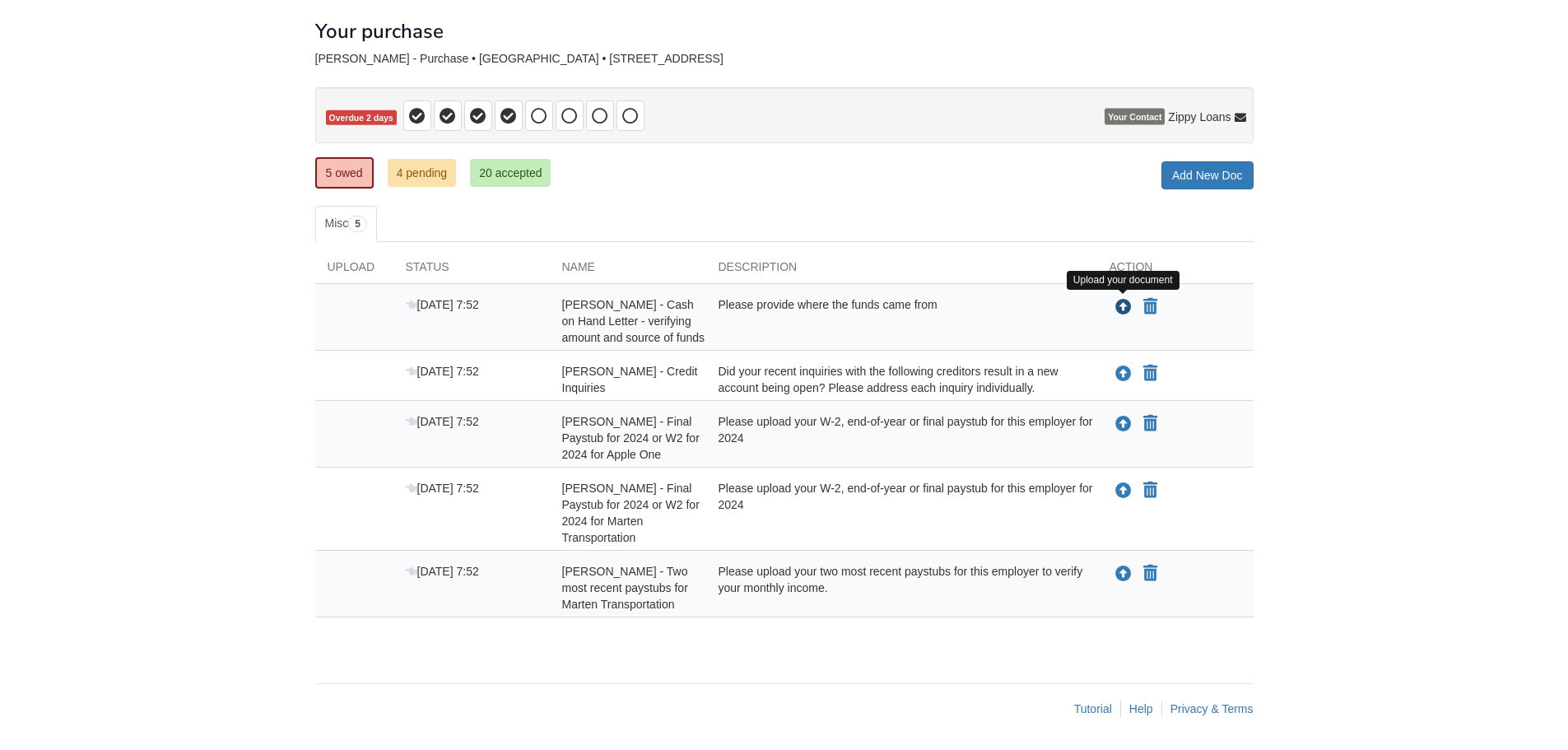
click at [1123, 307] on icon "Upload Shawn Hawes - Cash on Hand Letter - verifying amount and source of funds" at bounding box center [1123, 307] width 16 height 16
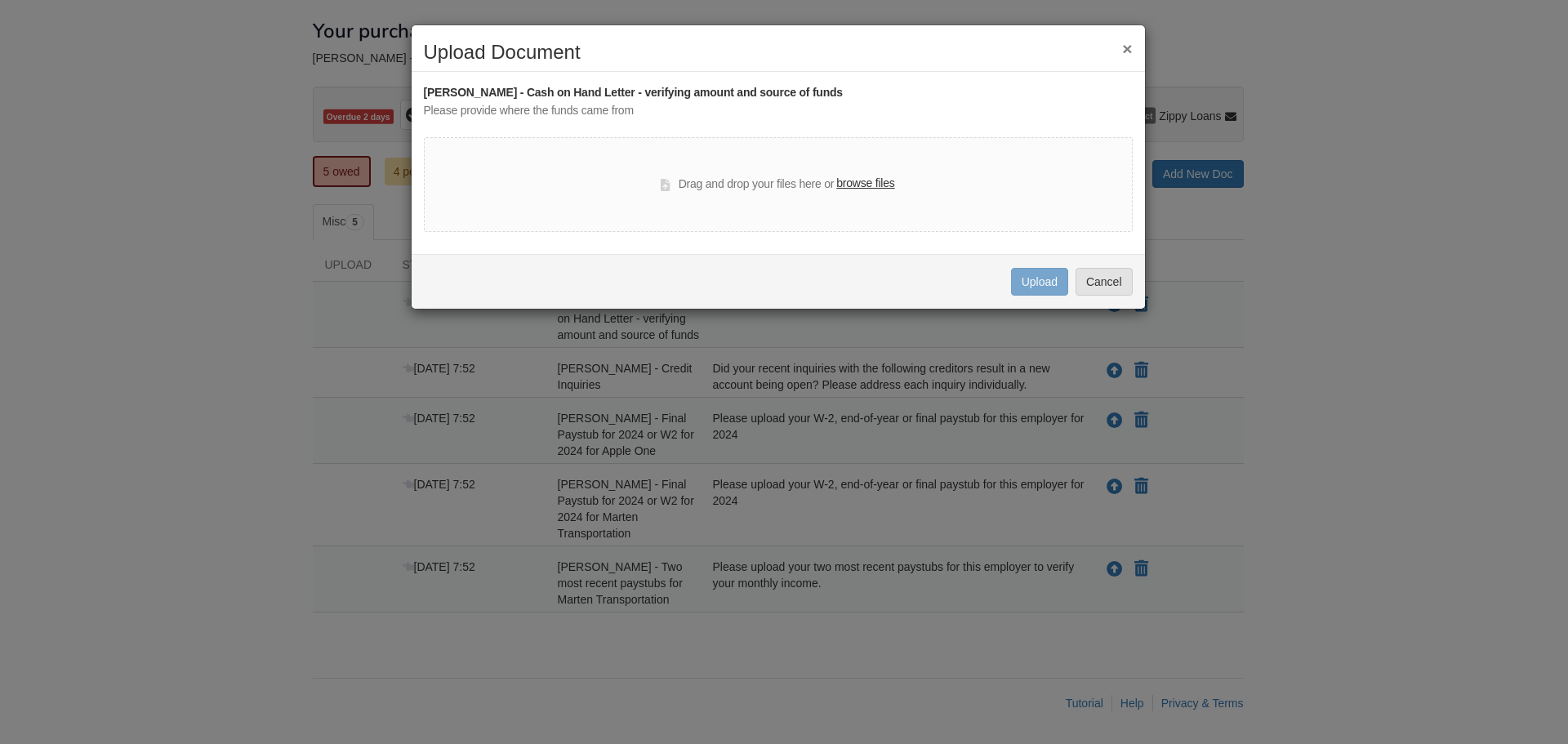
click at [875, 189] on label "browse files" at bounding box center [865, 184] width 58 height 18
click at [0, 0] on input "browse files" at bounding box center [0, 0] width 0 height 0
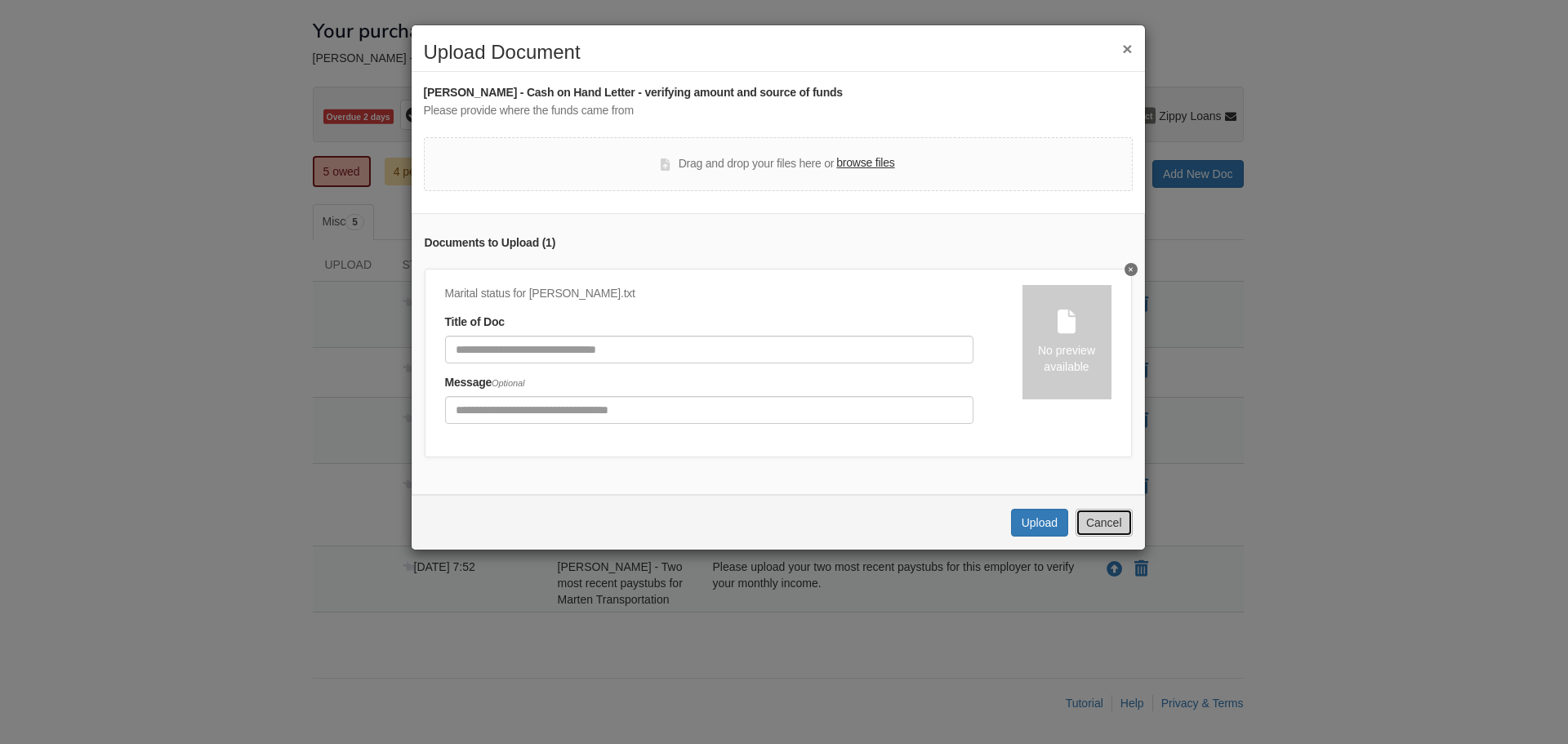
click at [1116, 536] on button "Cancel" at bounding box center [1104, 522] width 57 height 28
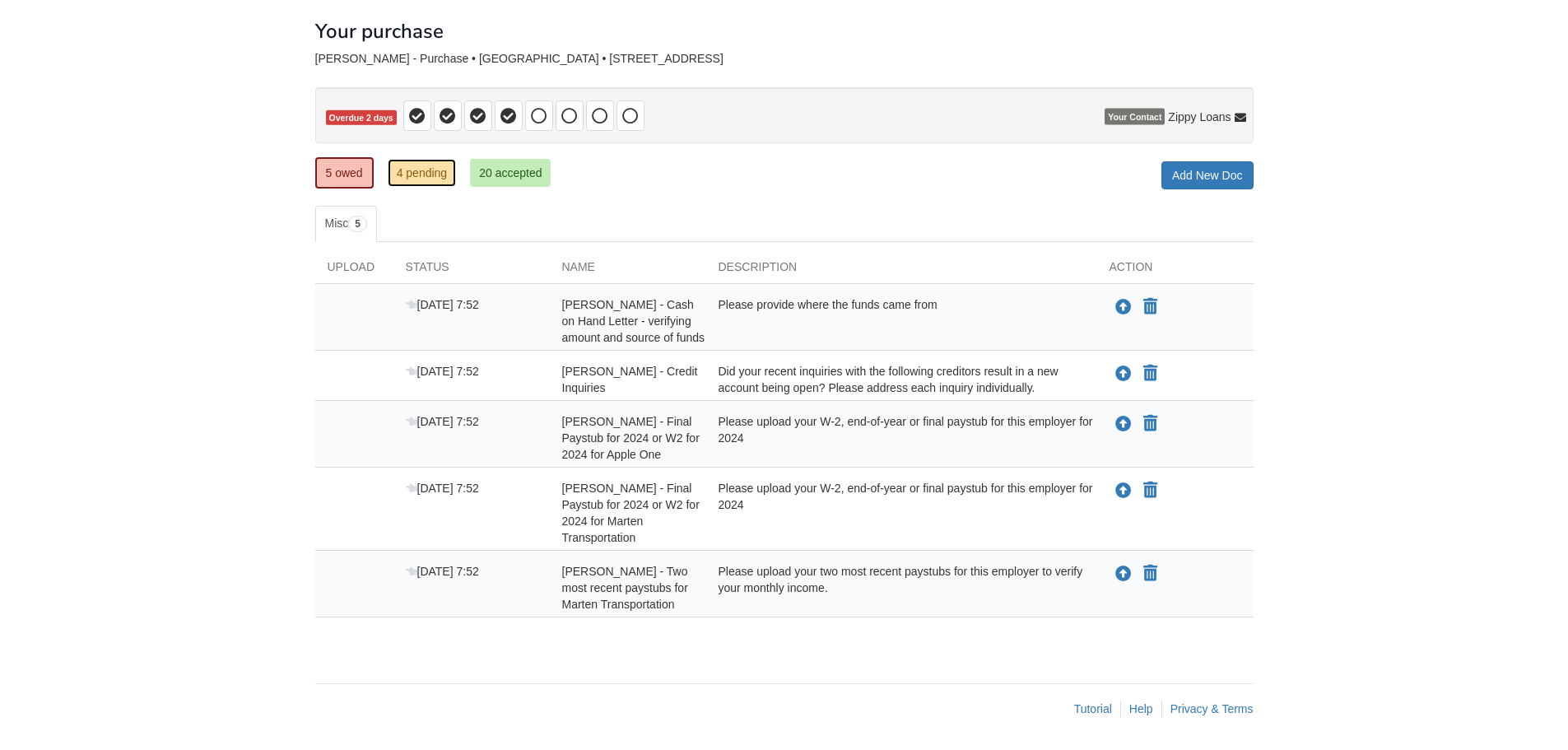
click at [430, 173] on link "4 pending" at bounding box center [423, 173] width 69 height 28
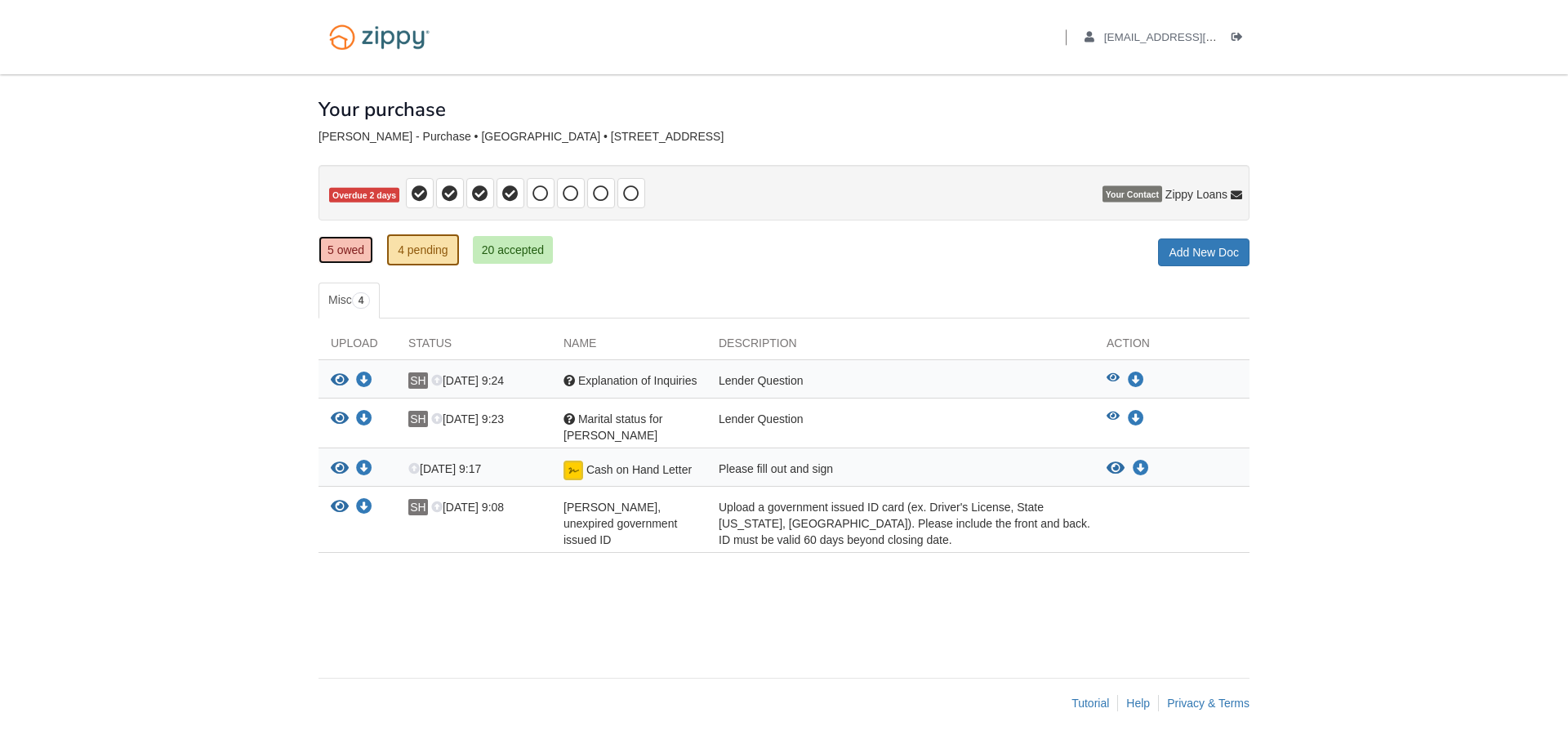
click at [357, 247] on link "5 owed" at bounding box center [346, 249] width 55 height 28
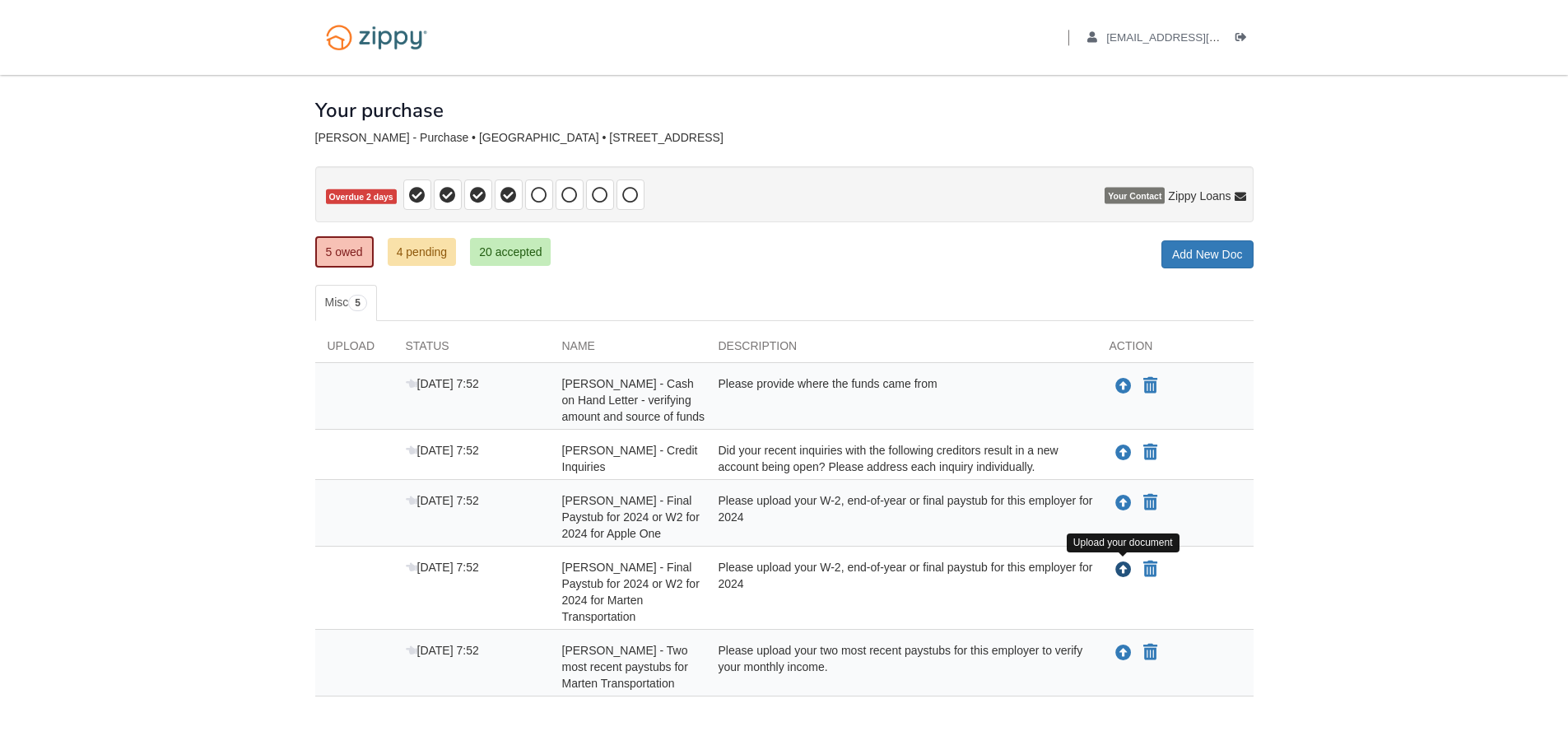
click at [1127, 570] on icon "Upload Shawn Hawes - Final Paystub for 2024 or W2 for 2024 for Marten Transport…" at bounding box center [1123, 569] width 16 height 16
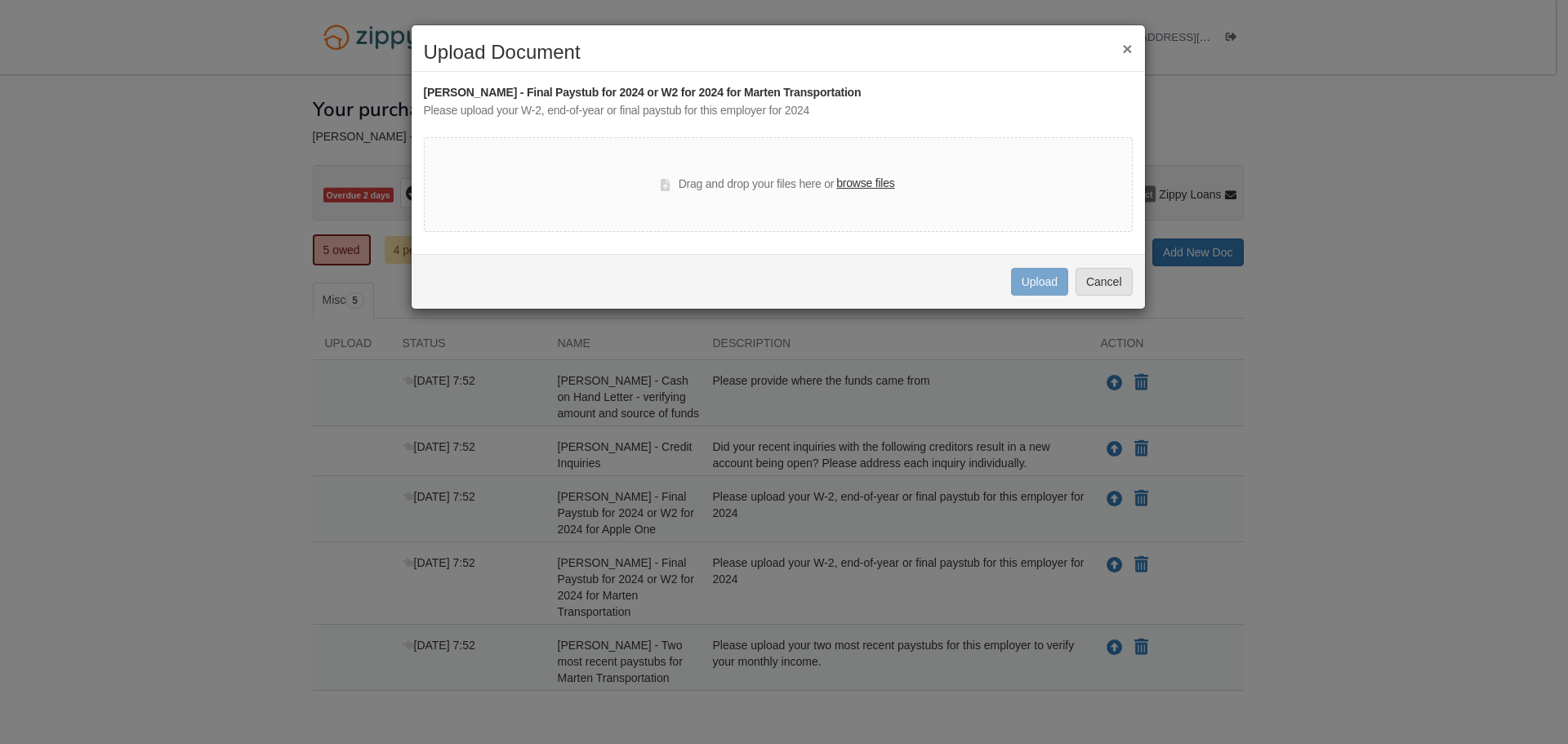
click at [853, 186] on label "browse files" at bounding box center [865, 184] width 58 height 18
click at [0, 0] on input "browse files" at bounding box center [0, 0] width 0 height 0
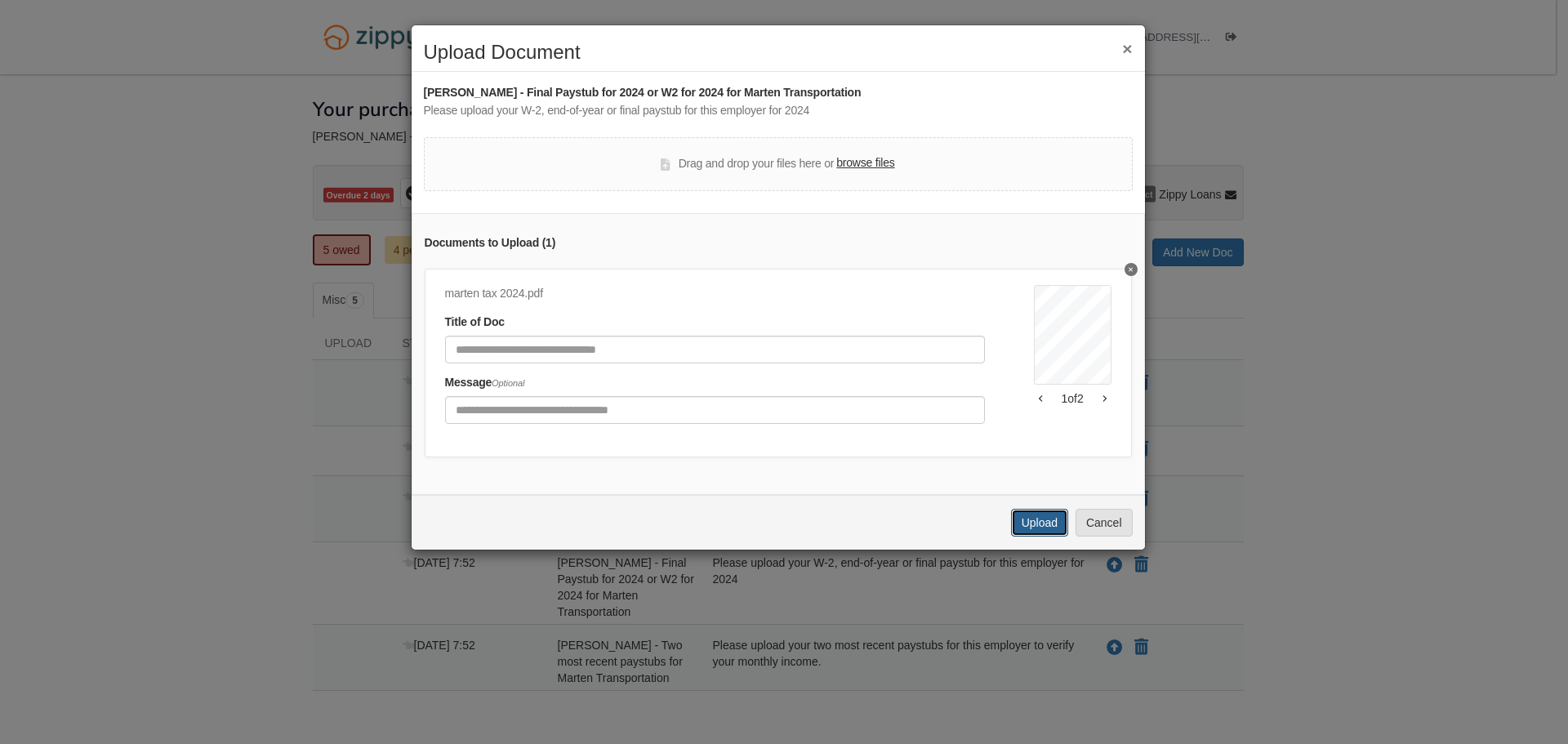
click at [1039, 528] on button "Upload" at bounding box center [1040, 522] width 57 height 28
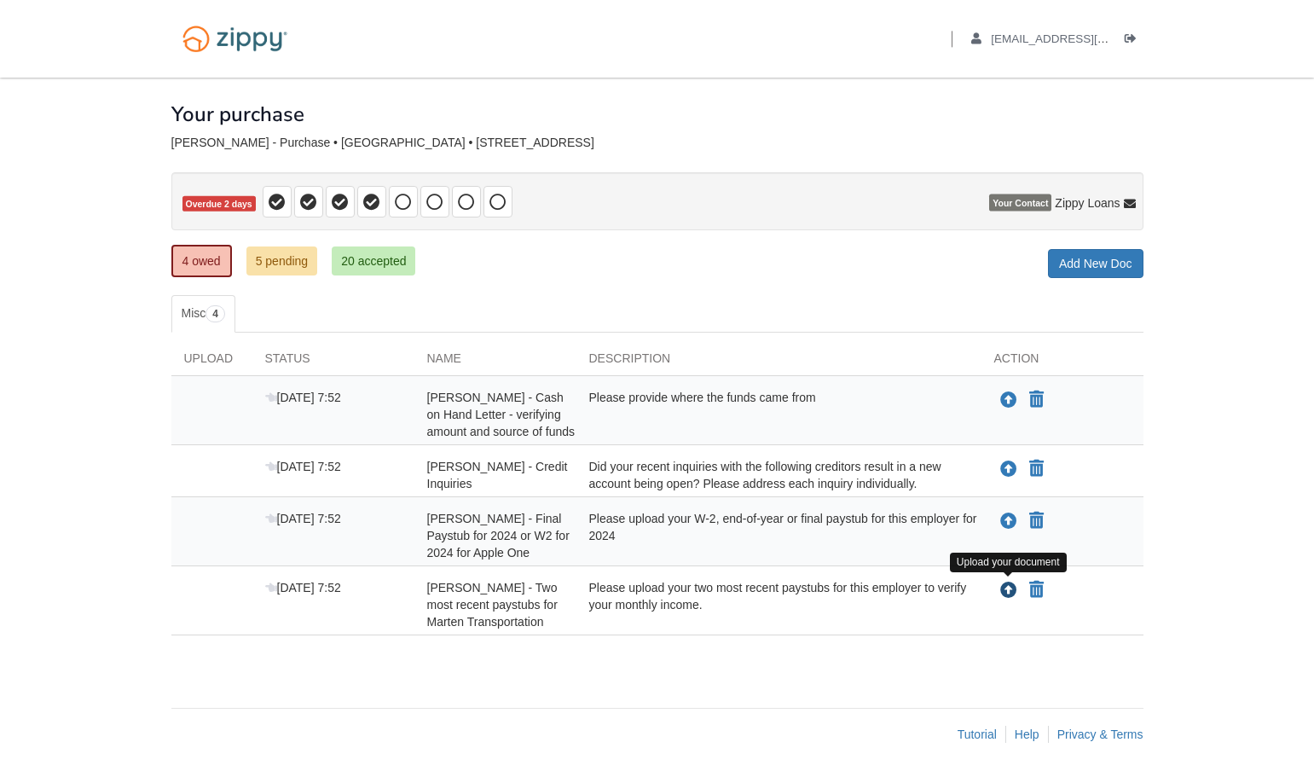
click at [1005, 588] on icon "Upload Shawn Hawes - Two most recent paystubs for Marten Transportation" at bounding box center [1008, 590] width 17 height 17
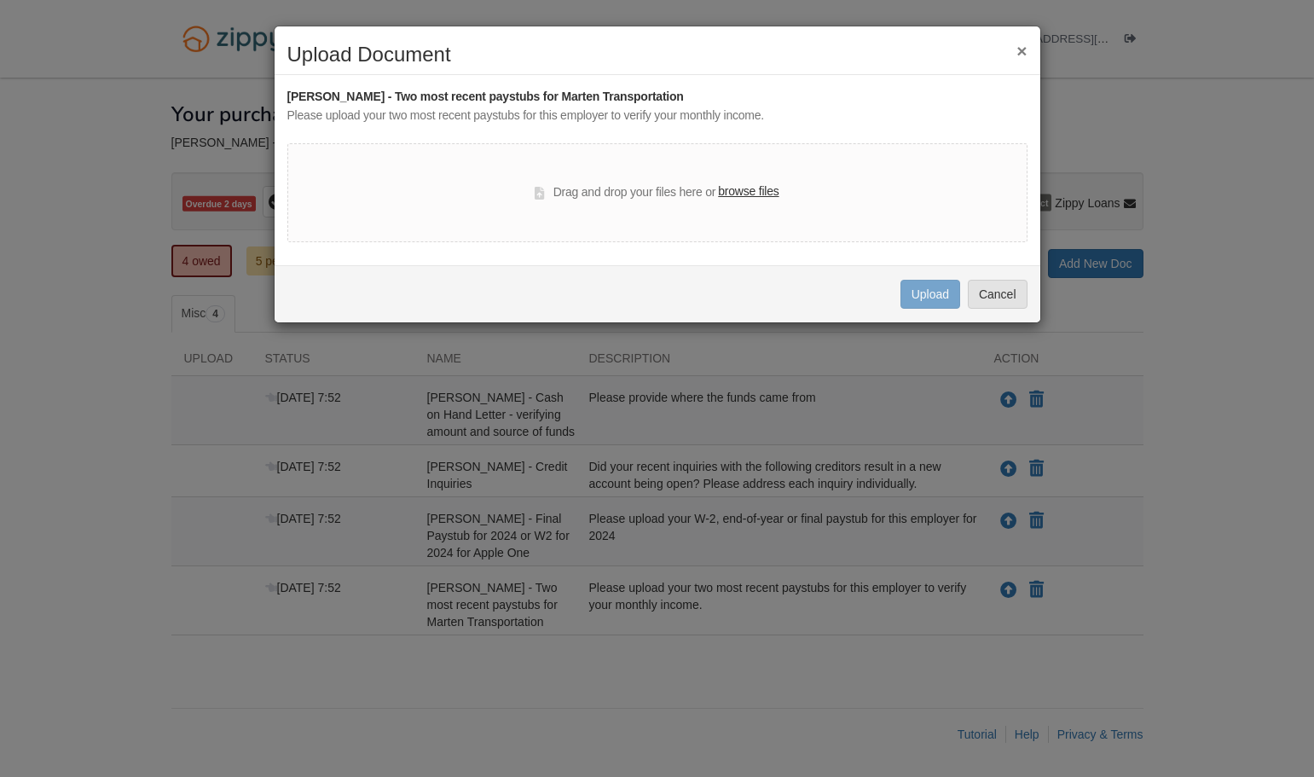
click at [745, 194] on label "browse files" at bounding box center [748, 192] width 61 height 19
click at [0, 0] on input "browse files" at bounding box center [0, 0] width 0 height 0
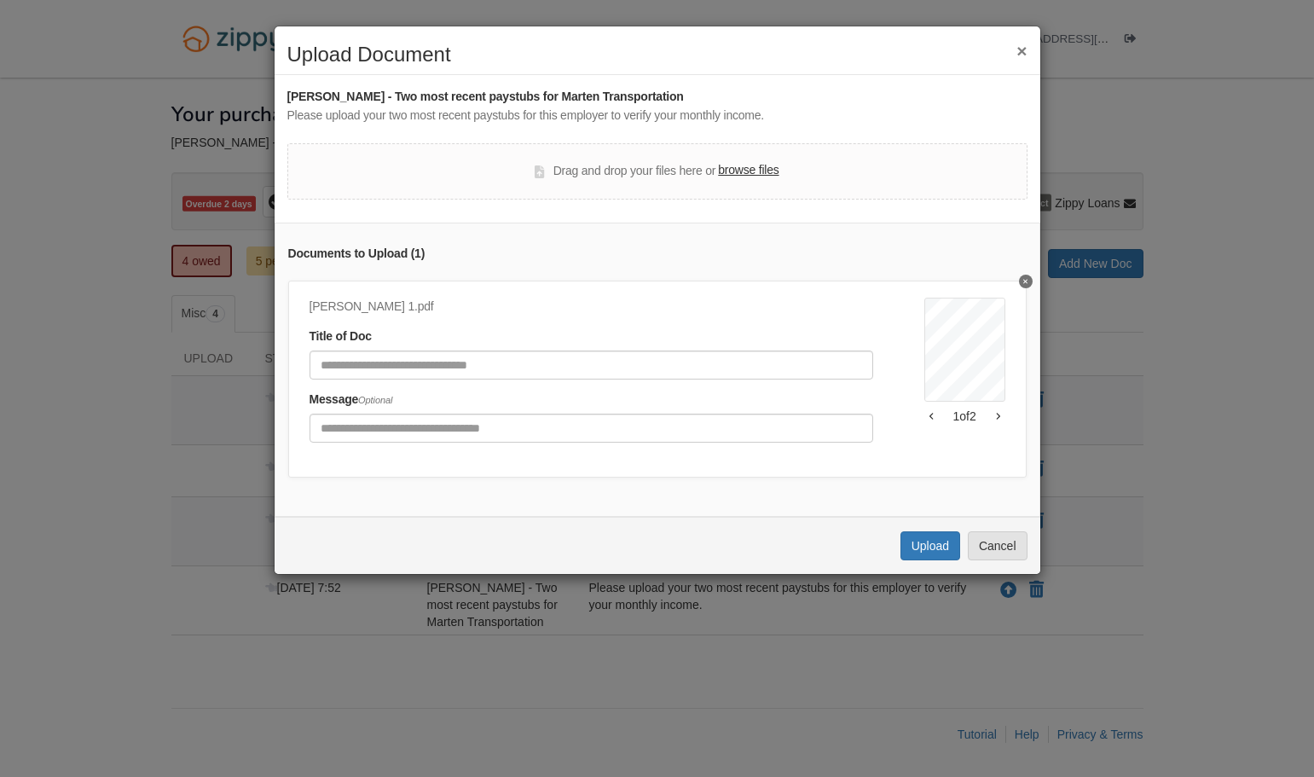
click at [729, 169] on label "browse files" at bounding box center [748, 170] width 61 height 19
click at [0, 0] on input "browse files" at bounding box center [0, 0] width 0 height 0
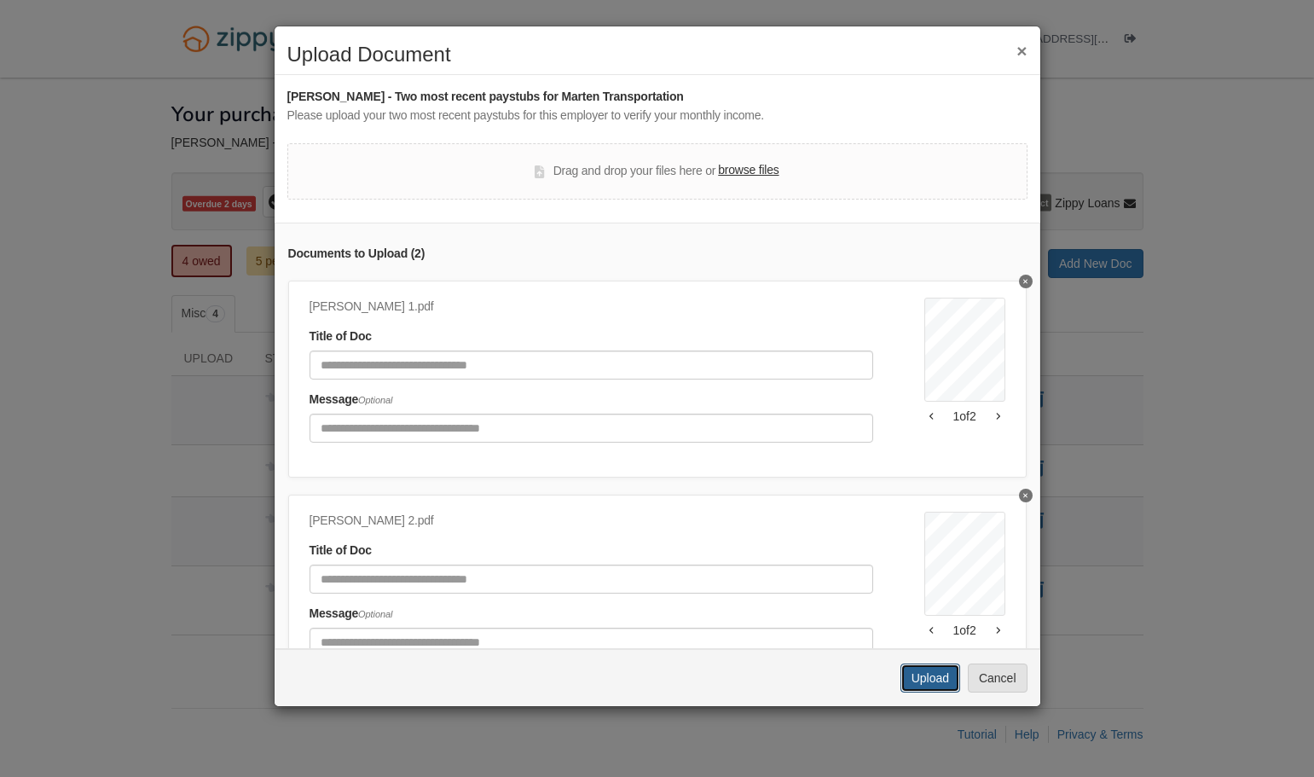
click at [932, 671] on button "Upload" at bounding box center [931, 678] width 60 height 29
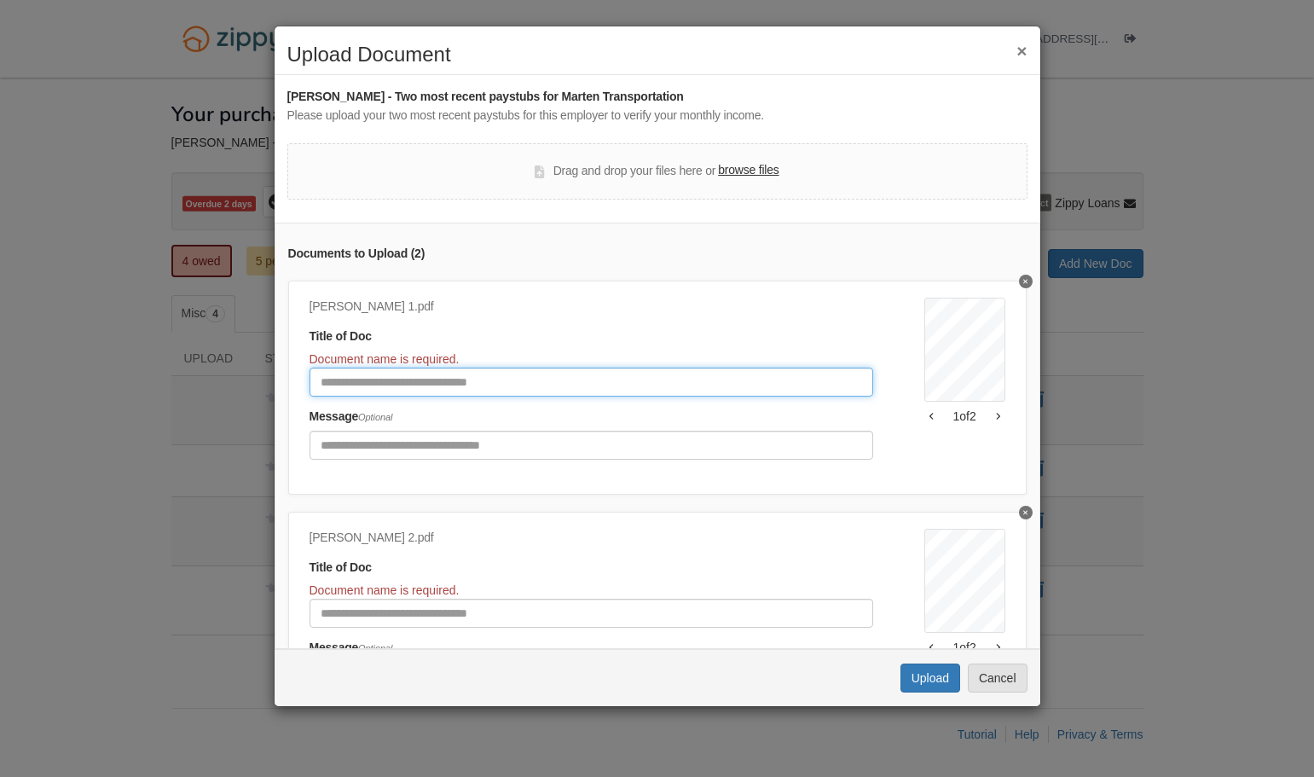
click at [391, 385] on input "Document Title" at bounding box center [592, 382] width 564 height 29
type input "*"
type input "**********"
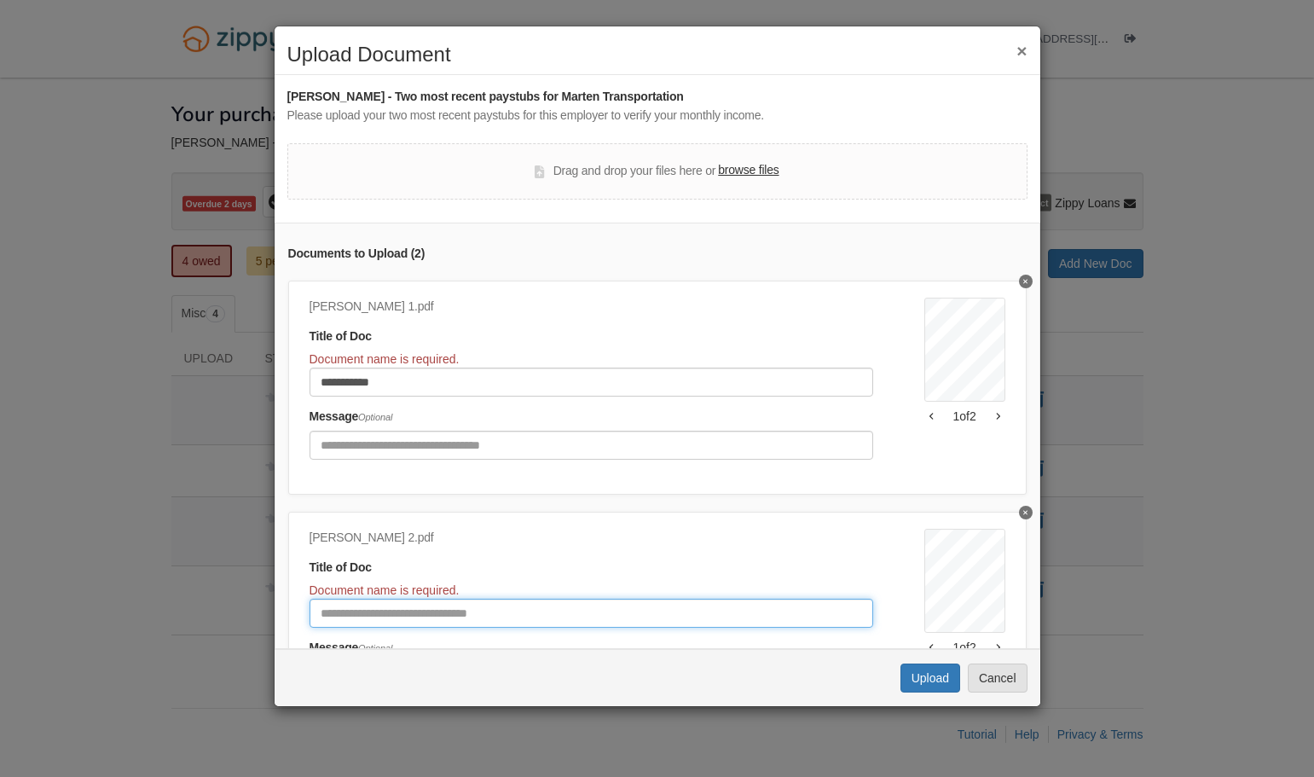
click at [423, 615] on input "Document Title" at bounding box center [592, 613] width 564 height 29
type input "**********"
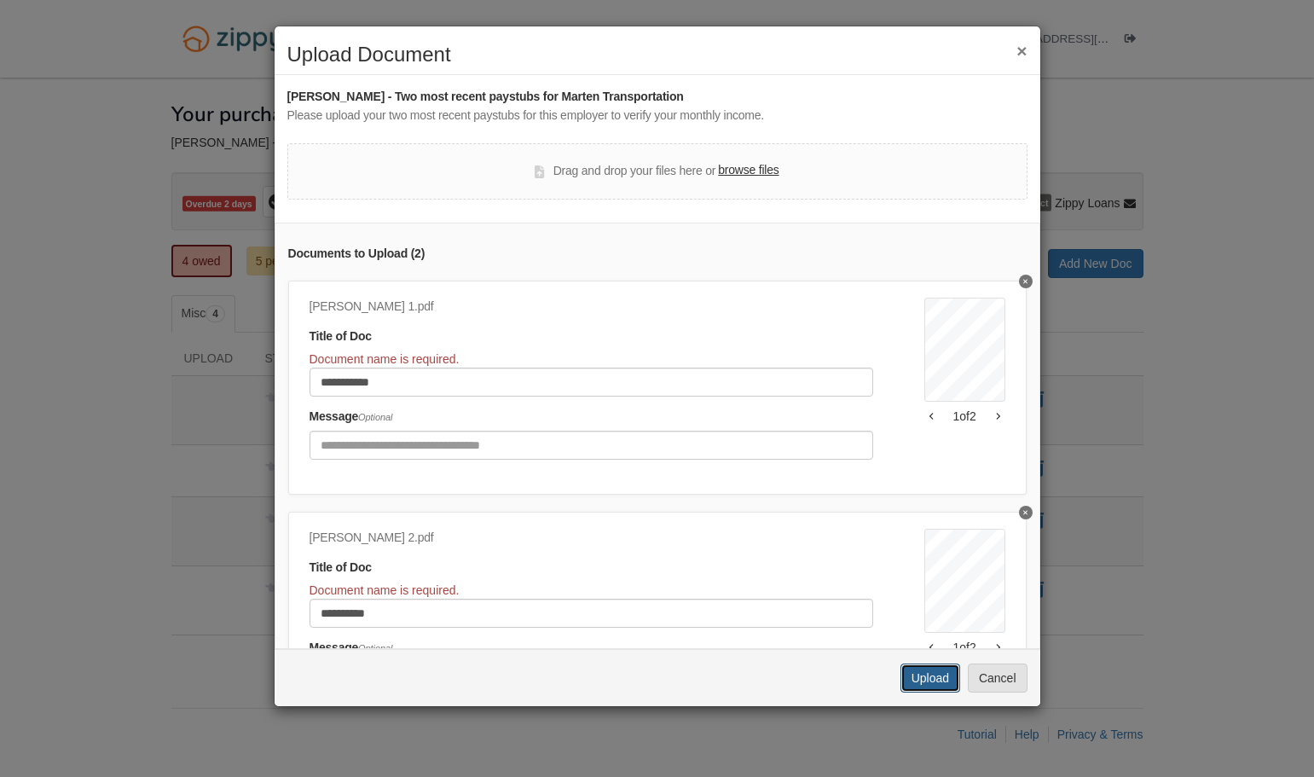
click at [943, 682] on button "Upload" at bounding box center [931, 678] width 60 height 29
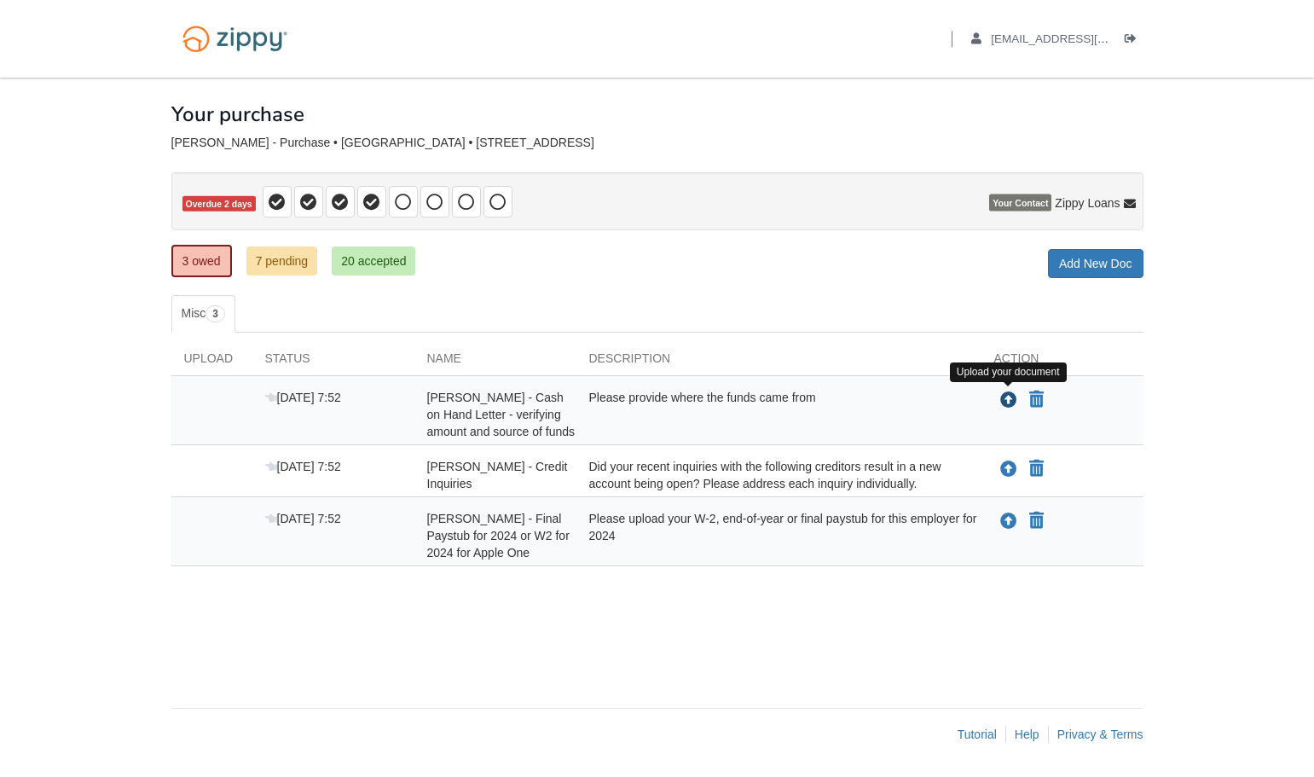
click at [1013, 397] on icon "Upload Shawn Hawes - Cash on Hand Letter - verifying amount and source of funds" at bounding box center [1008, 400] width 17 height 17
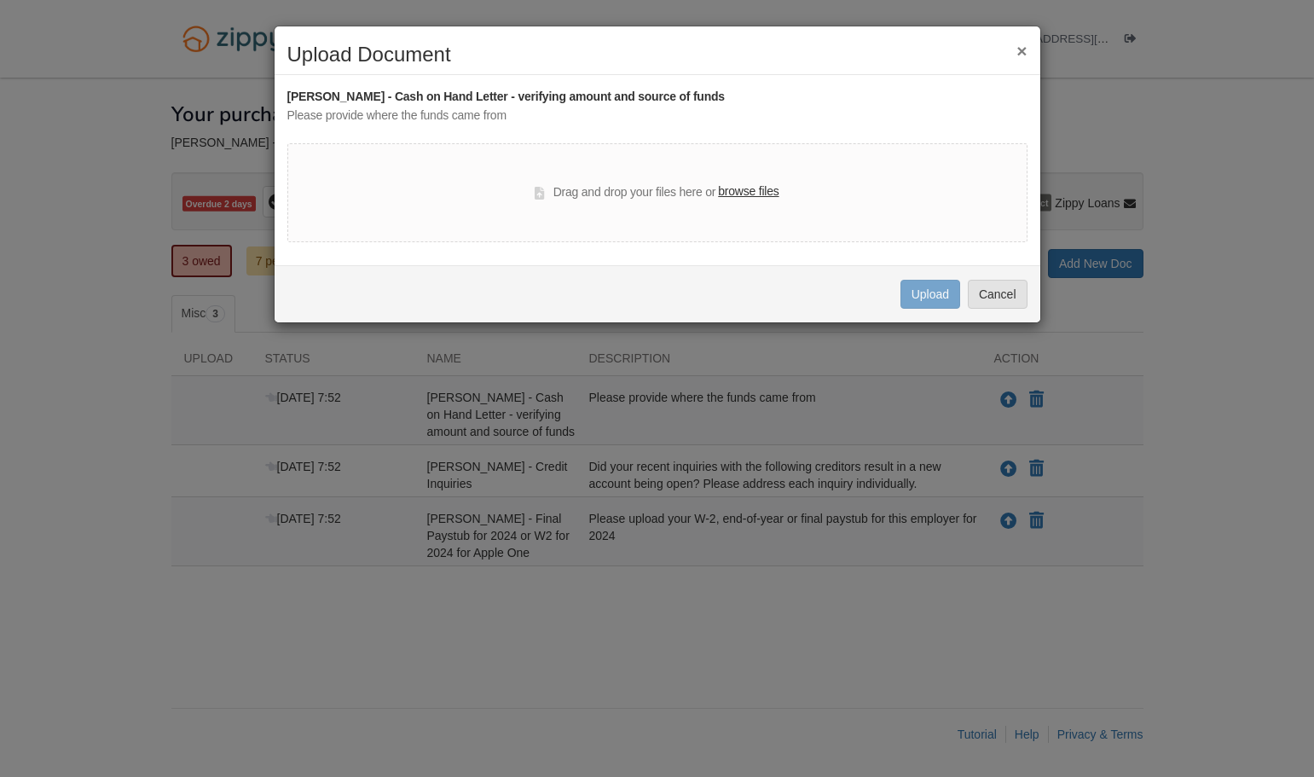
click at [752, 194] on label "browse files" at bounding box center [748, 192] width 61 height 19
click at [0, 0] on input "browse files" at bounding box center [0, 0] width 0 height 0
click at [987, 290] on button "Cancel" at bounding box center [998, 294] width 60 height 29
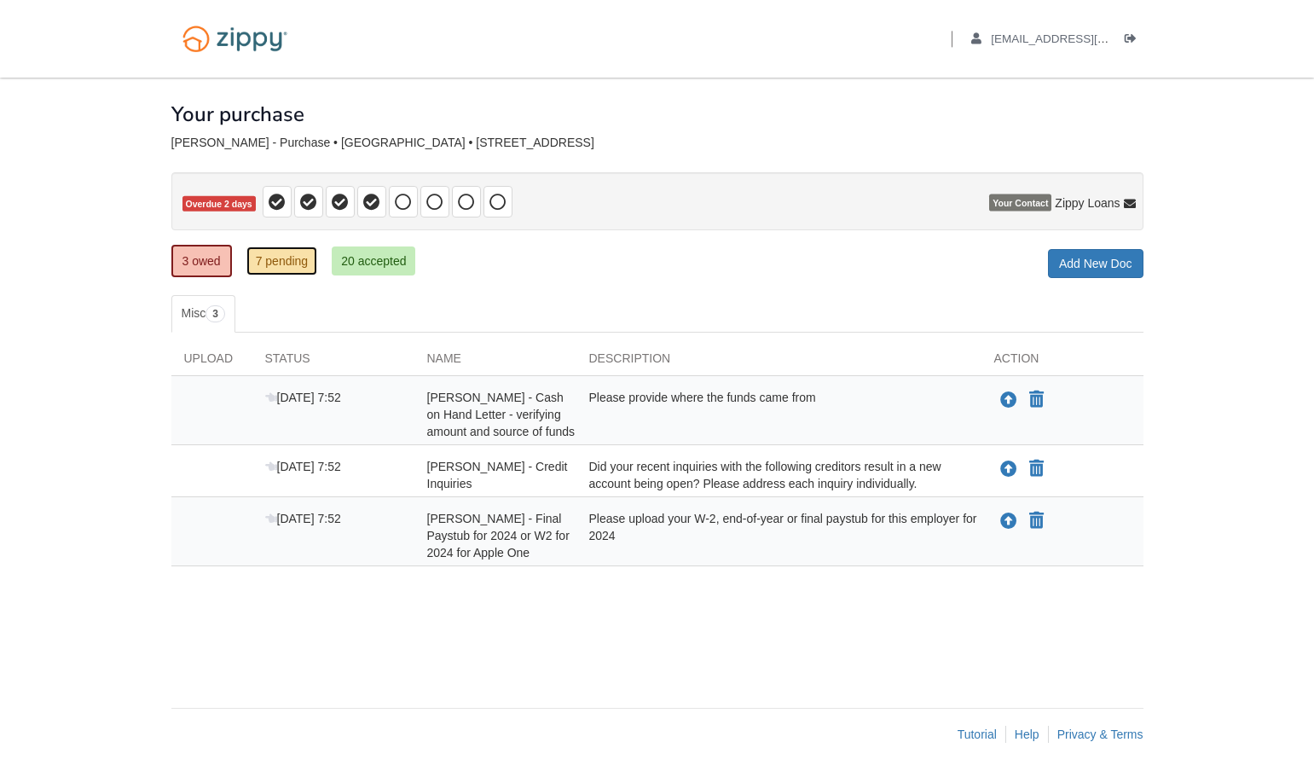
click at [296, 247] on link "7 pending" at bounding box center [282, 260] width 72 height 29
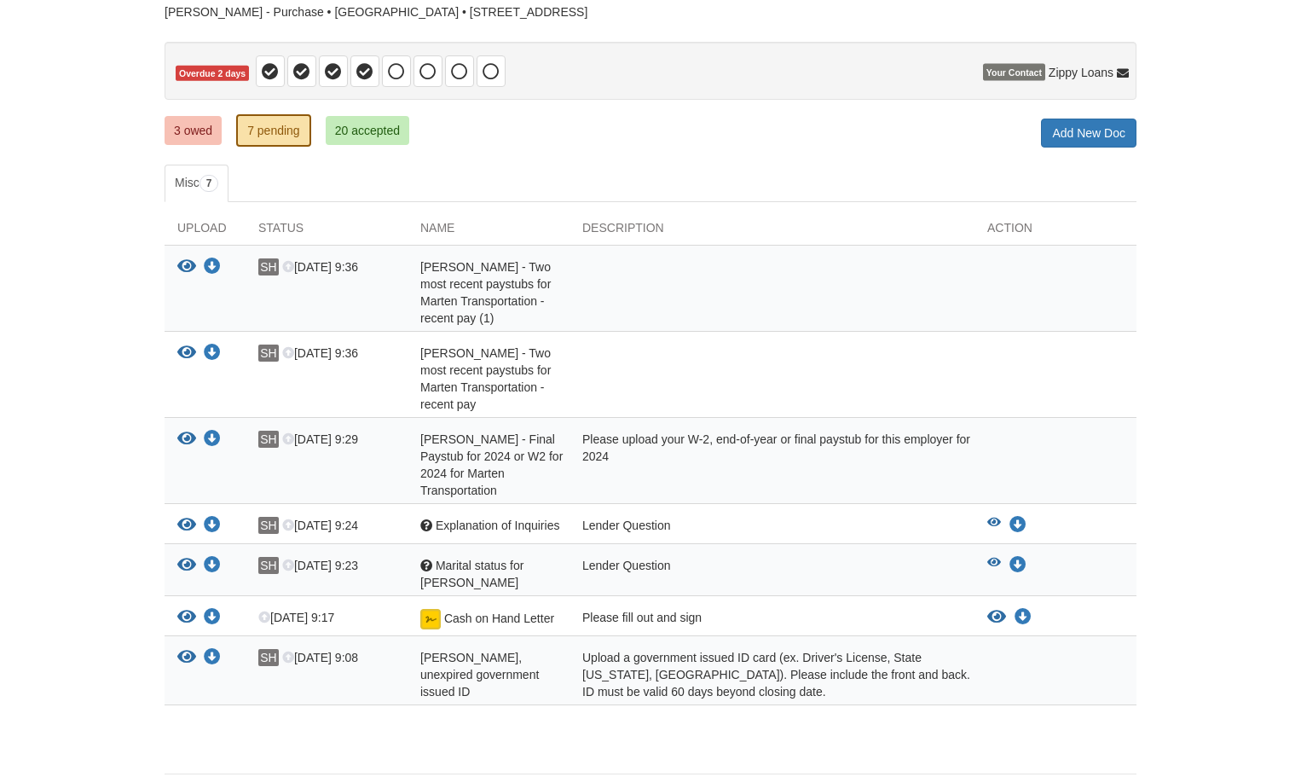
scroll to position [167, 0]
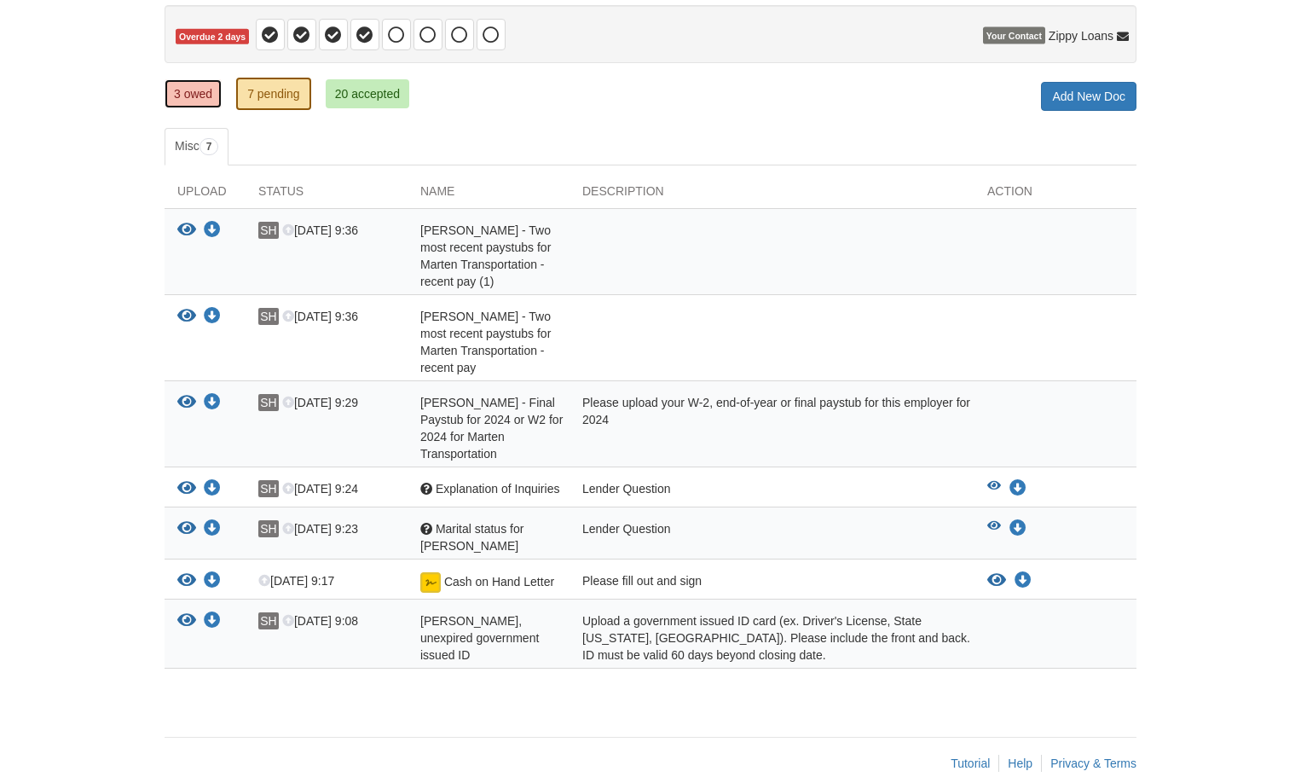
click at [210, 92] on link "3 owed" at bounding box center [193, 93] width 57 height 29
